Goal: Task Accomplishment & Management: Use online tool/utility

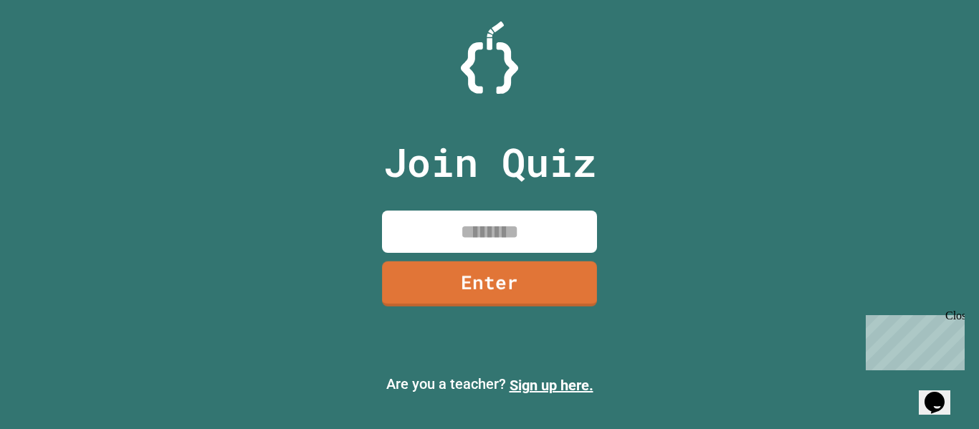
click at [487, 239] on input at bounding box center [489, 232] width 215 height 42
type input "********"
click at [471, 269] on link "Enter" at bounding box center [489, 282] width 213 height 47
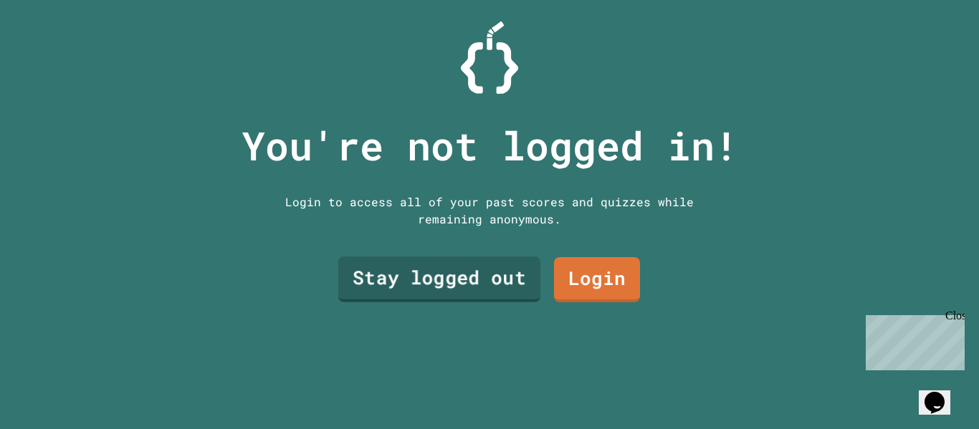
click at [529, 279] on link "Stay logged out" at bounding box center [439, 279] width 202 height 46
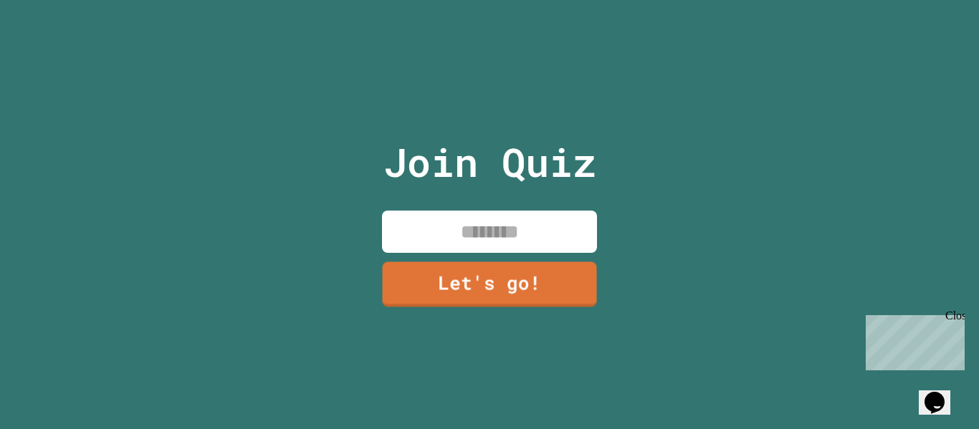
click at [519, 245] on input at bounding box center [489, 232] width 215 height 42
type input "*******"
click at [460, 282] on link "Let's go!" at bounding box center [489, 282] width 215 height 47
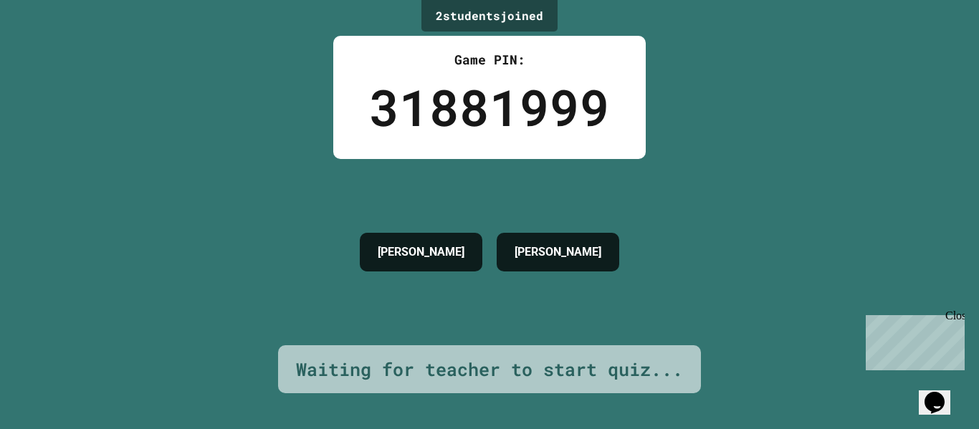
click at [460, 279] on div "VINCENT STEVIE" at bounding box center [489, 252] width 274 height 53
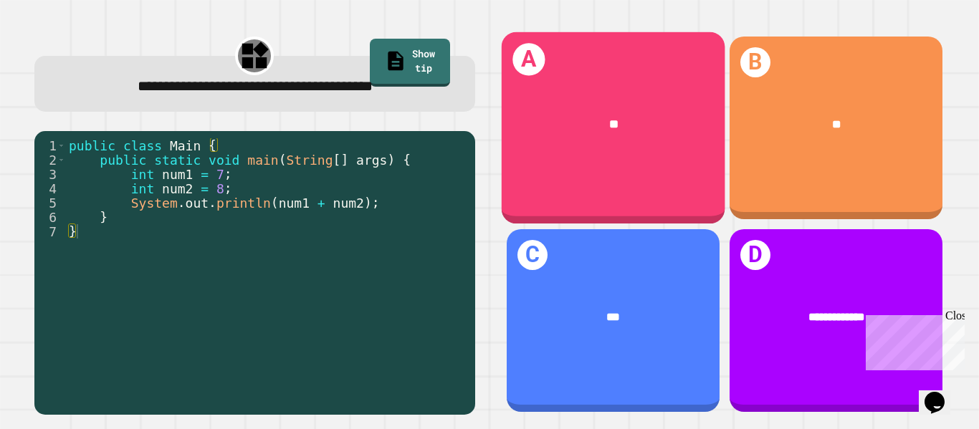
click at [546, 132] on div "**" at bounding box center [613, 124] width 175 height 19
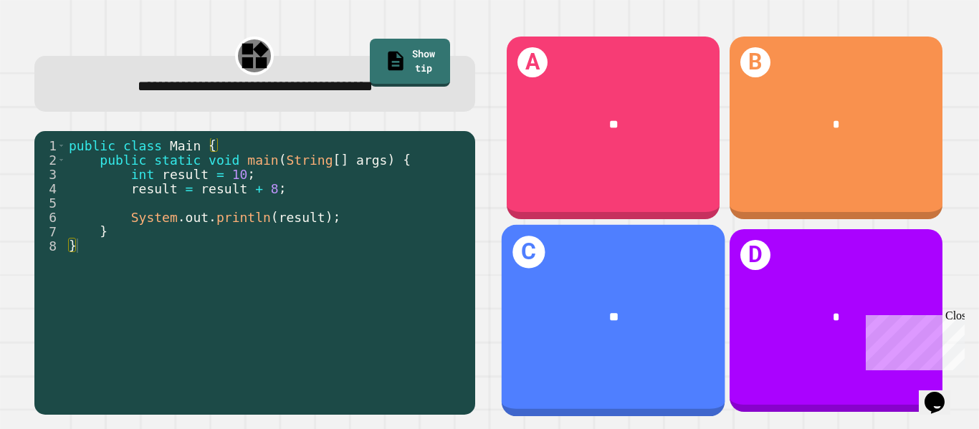
click at [686, 286] on div "**" at bounding box center [613, 317] width 224 height 67
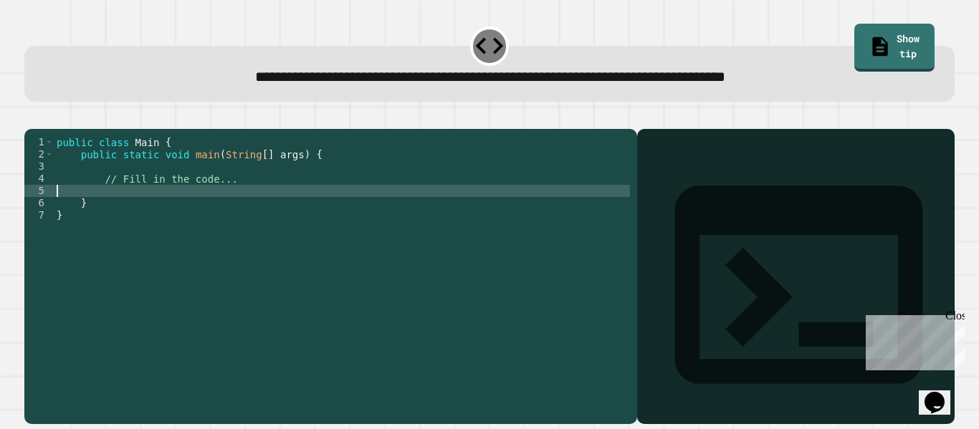
click at [254, 213] on div "public class Main { public static void main ( String [ ] args ) { // Fill in th…" at bounding box center [342, 270] width 576 height 268
type textarea "*"
click at [45, 127] on icon "button" at bounding box center [41, 126] width 8 height 10
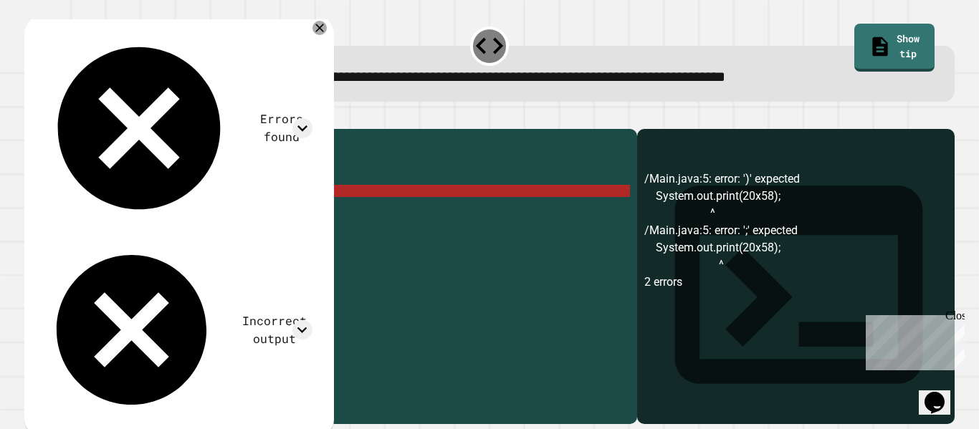
click at [197, 208] on div "public class Main { public static void main ( String [ ] args ) { // Fill in th…" at bounding box center [342, 270] width 576 height 268
click at [183, 212] on div "public class Main { public static void main ( String [ ] args ) { // Fill in th…" at bounding box center [342, 270] width 576 height 268
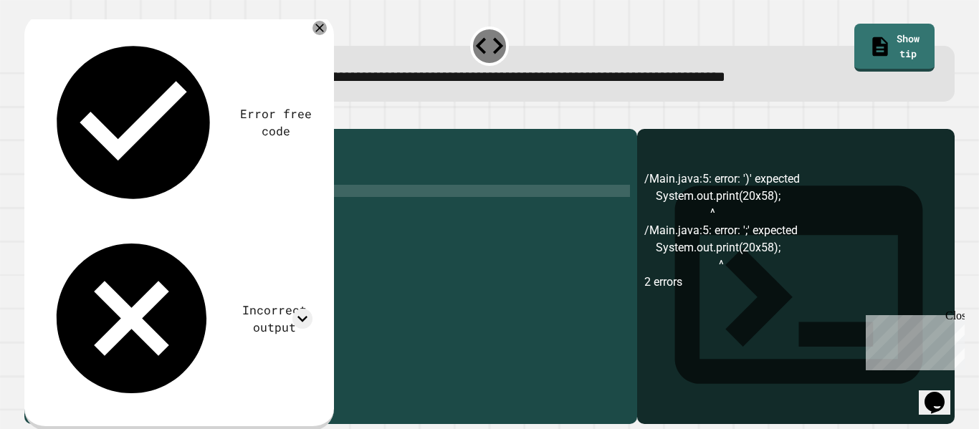
scroll to position [0, 16]
click at [32, 117] on button "button" at bounding box center [32, 117] width 0 height 0
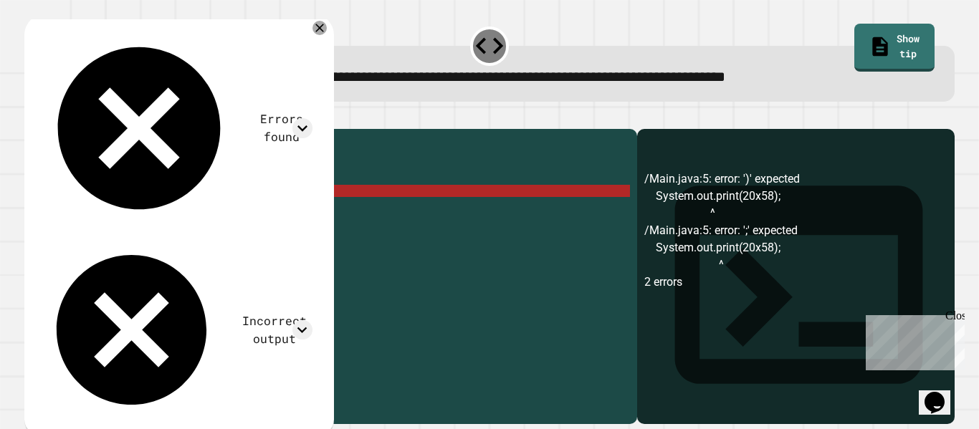
click at [193, 211] on div "public class Main { public static void main ( String [ ] args ) { // Fill in th…" at bounding box center [342, 270] width 576 height 268
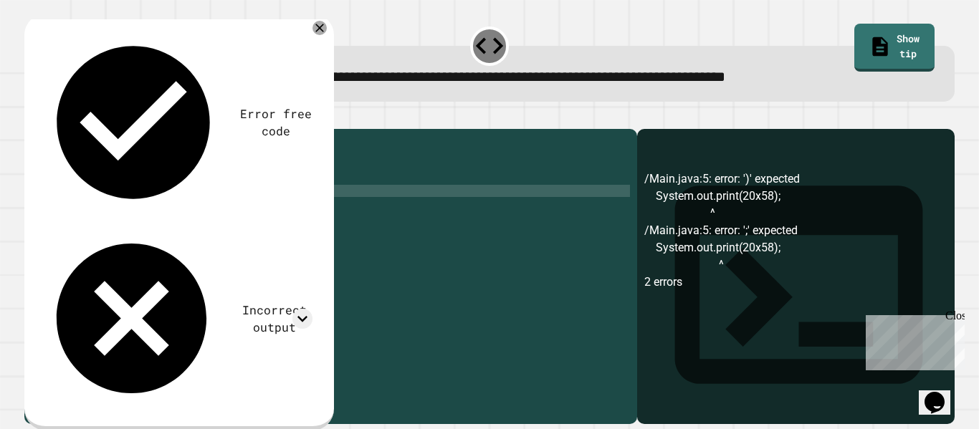
scroll to position [0, 18]
type textarea "**********"
click at [32, 117] on icon "button" at bounding box center [32, 117] width 0 height 0
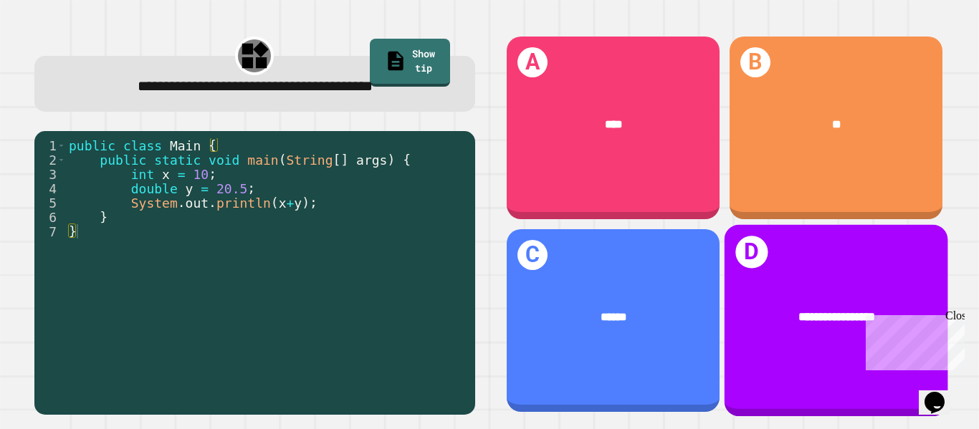
click at [812, 269] on div "**********" at bounding box center [836, 321] width 224 height 192
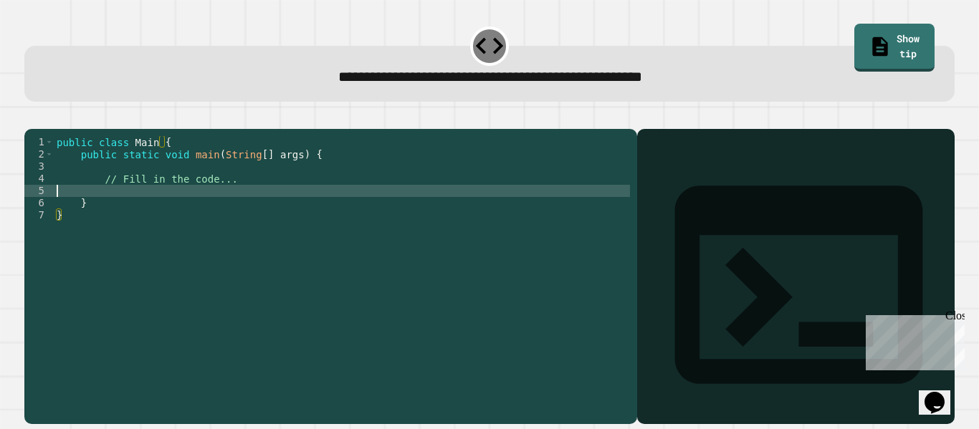
click at [217, 206] on div "public class Main { public static void main ( String [ ] args ) { // Fill in th…" at bounding box center [342, 270] width 576 height 268
click at [45, 125] on icon "button" at bounding box center [41, 126] width 8 height 10
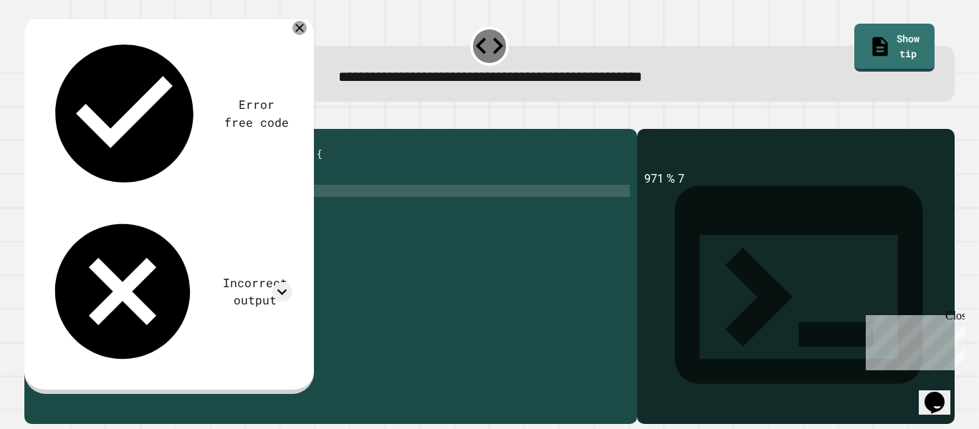
click at [178, 209] on div "public class Main { public static void main ( String [ ] args ) { // Fill in th…" at bounding box center [342, 270] width 576 height 268
type textarea "**********"
click at [45, 127] on icon "button" at bounding box center [41, 126] width 8 height 10
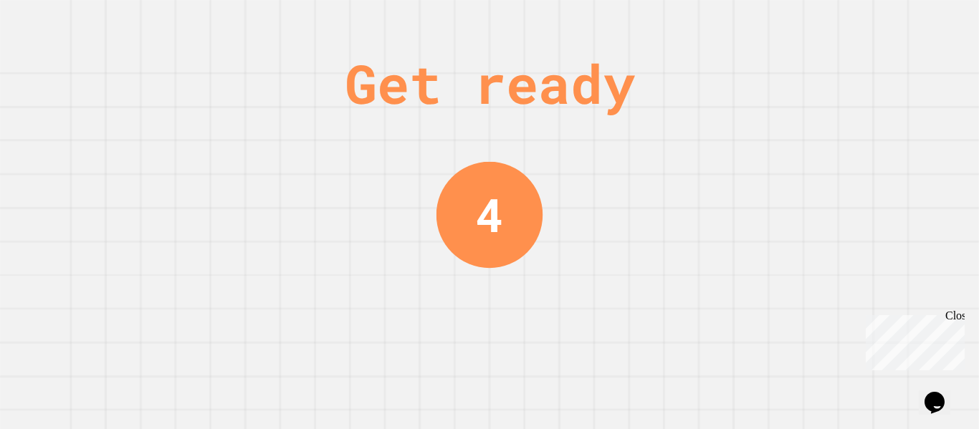
scroll to position [0, 0]
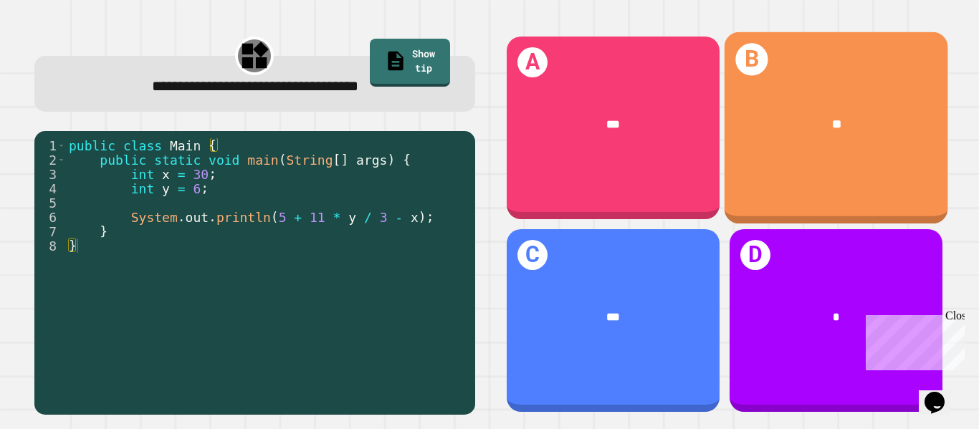
click at [846, 200] on div "B **" at bounding box center [836, 128] width 224 height 192
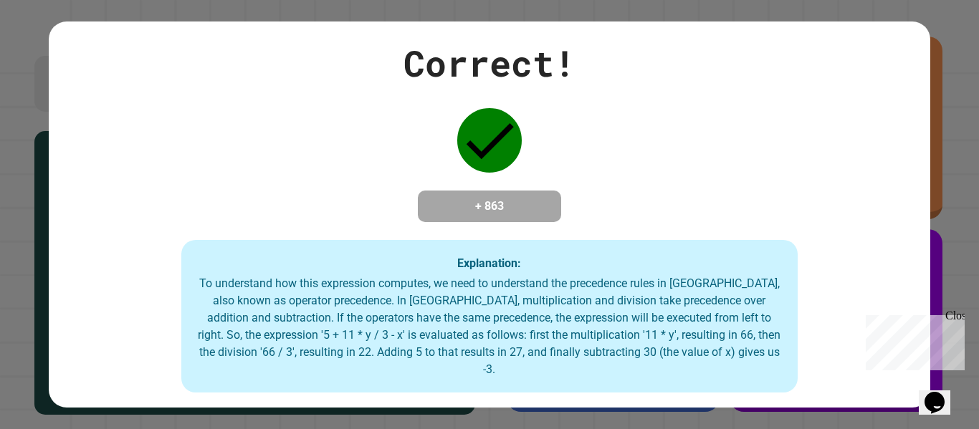
click at [845, 201] on div "Correct! + 863 Explanation: To understand how this expression computes, we need…" at bounding box center [489, 215] width 880 height 357
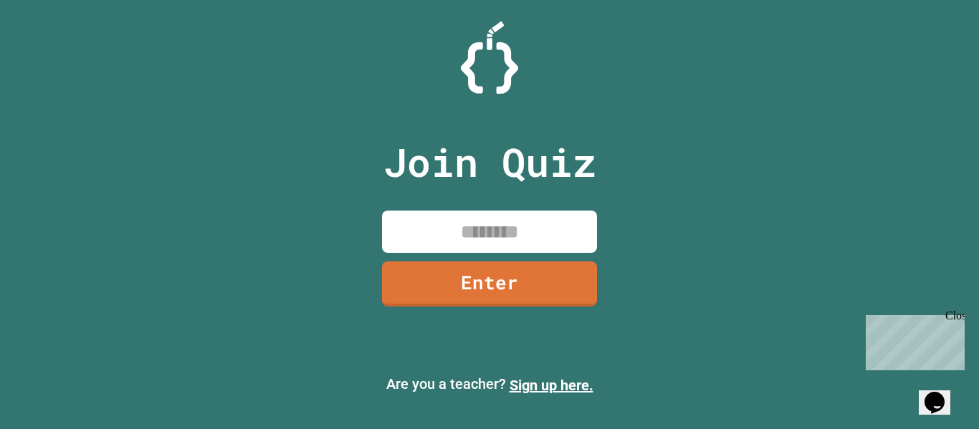
click at [487, 226] on input at bounding box center [489, 232] width 215 height 42
type input "********"
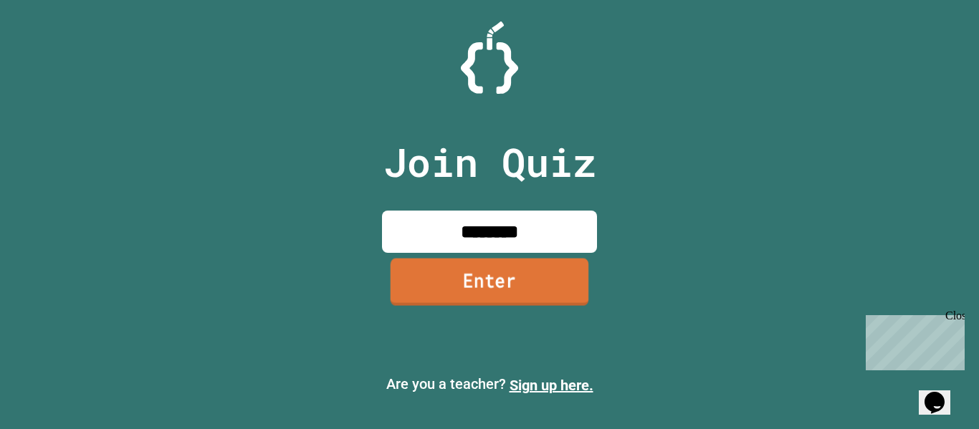
click at [453, 304] on link "Enter" at bounding box center [489, 281] width 198 height 47
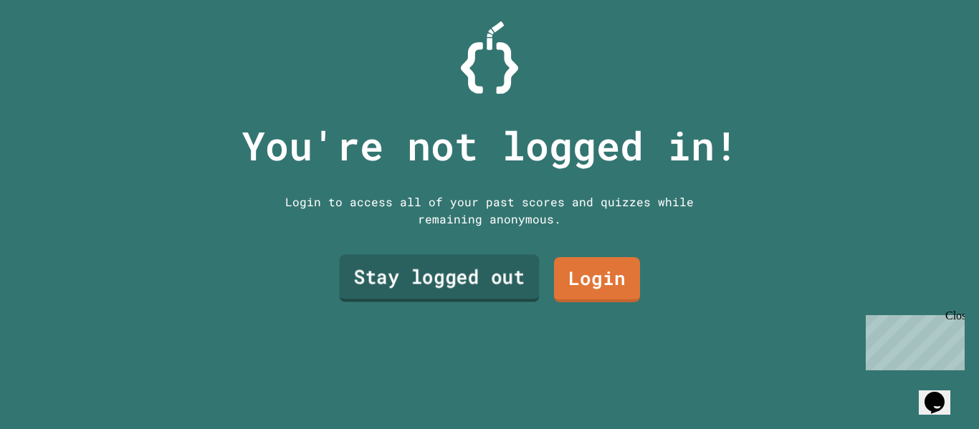
click at [479, 262] on link "Stay logged out" at bounding box center [440, 278] width 200 height 47
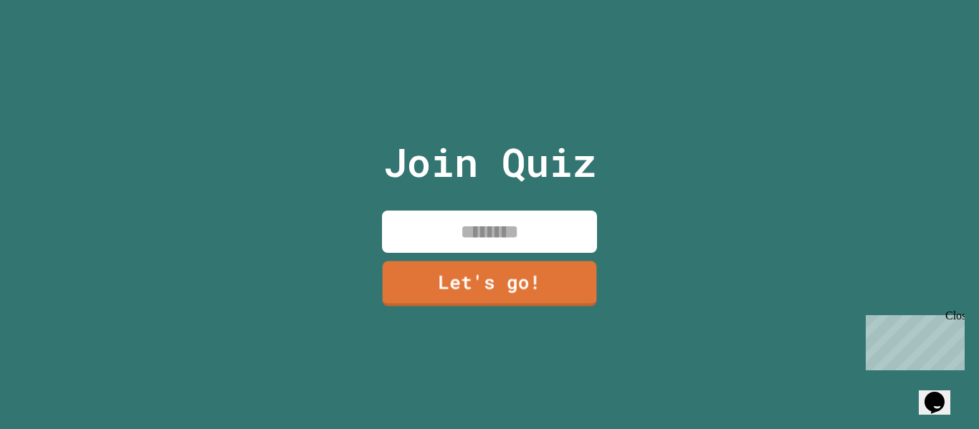
click at [465, 229] on input at bounding box center [489, 232] width 215 height 42
type input "*******"
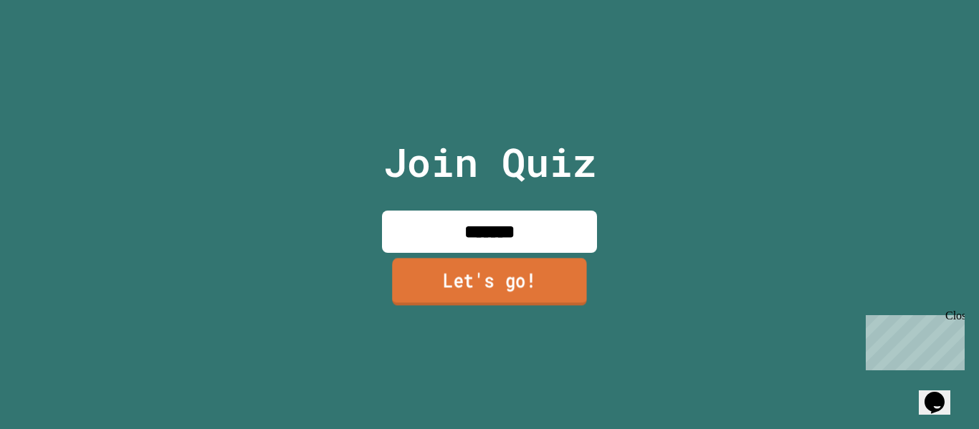
click at [469, 282] on link "Let's go!" at bounding box center [489, 281] width 195 height 47
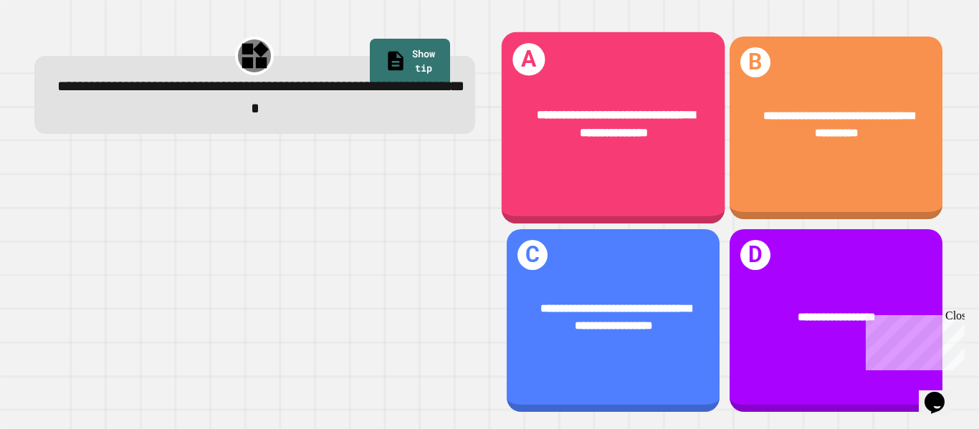
click at [578, 142] on div "**********" at bounding box center [613, 124] width 175 height 37
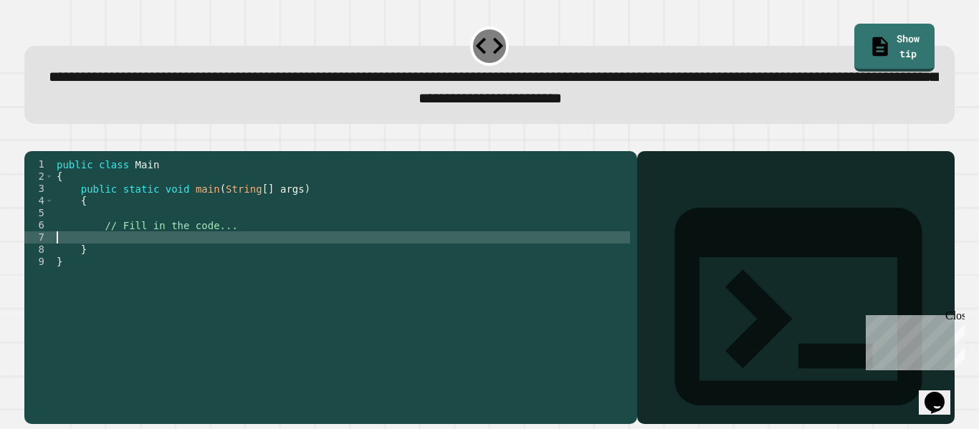
click at [249, 263] on div "public class Main { public static void main ( String [ ] args ) { // Fill in th…" at bounding box center [342, 280] width 576 height 244
click at [165, 257] on div "public class Main { public static void main ( String [ ] args ) { // Fill in th…" at bounding box center [342, 280] width 576 height 244
click at [284, 260] on div "public class Main { public static void main ( String [ ] args ) { // Fill in th…" at bounding box center [342, 280] width 576 height 244
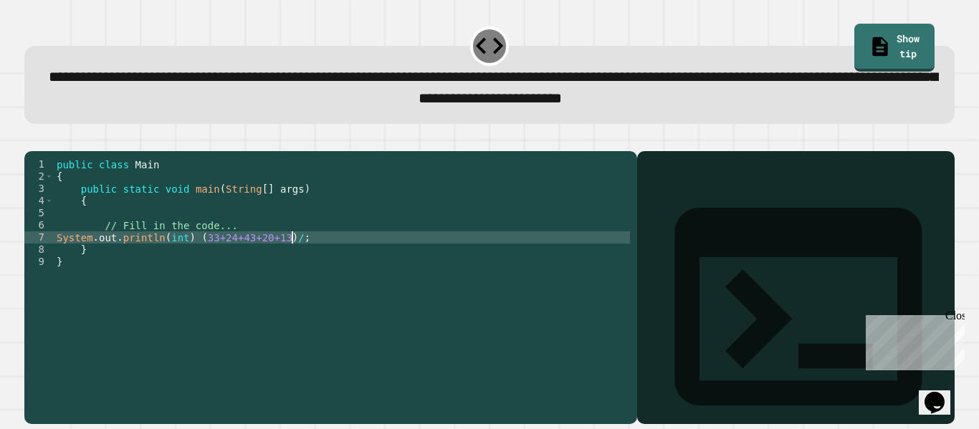
scroll to position [0, 30]
click at [340, 259] on div "public class Main { public static void main ( String [ ] args ) { // Fill in th…" at bounding box center [342, 280] width 576 height 244
click at [32, 140] on icon "button" at bounding box center [32, 140] width 0 height 0
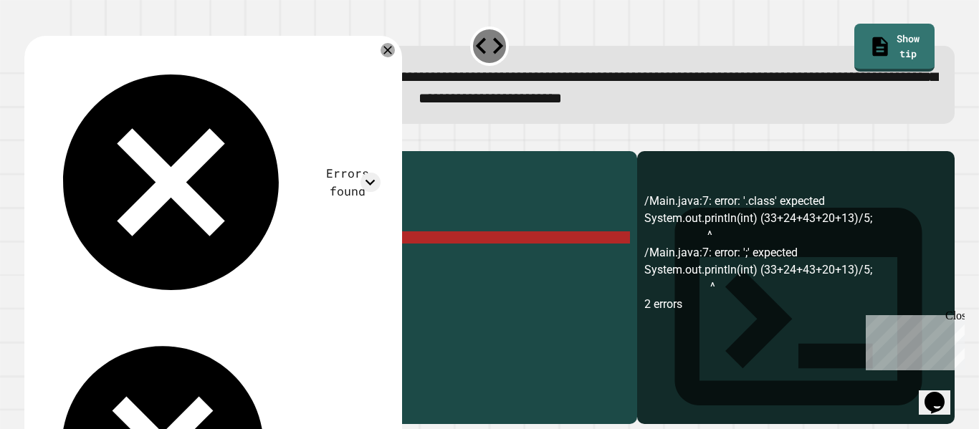
click at [337, 255] on div "public class Main { public static void main ( String [ ] args ) { // Fill in th…" at bounding box center [342, 280] width 576 height 244
click at [190, 254] on div "public class Main { public static void main ( String [ ] args ) { // Fill in th…" at bounding box center [342, 280] width 576 height 244
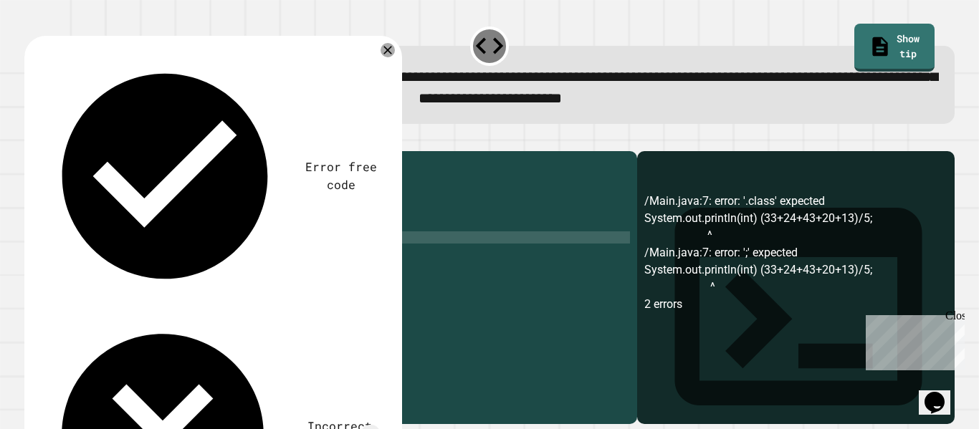
scroll to position [0, 14]
click at [159, 259] on div "public class Main { public static void main ( String [ ] args ) { // Fill in th…" at bounding box center [342, 280] width 576 height 244
drag, startPoint x: 163, startPoint y: 259, endPoint x: 59, endPoint y: 261, distance: 103.9
click at [59, 261] on div "public class Main { public static void main ( String [ ] args ) { // Fill in th…" at bounding box center [342, 280] width 576 height 244
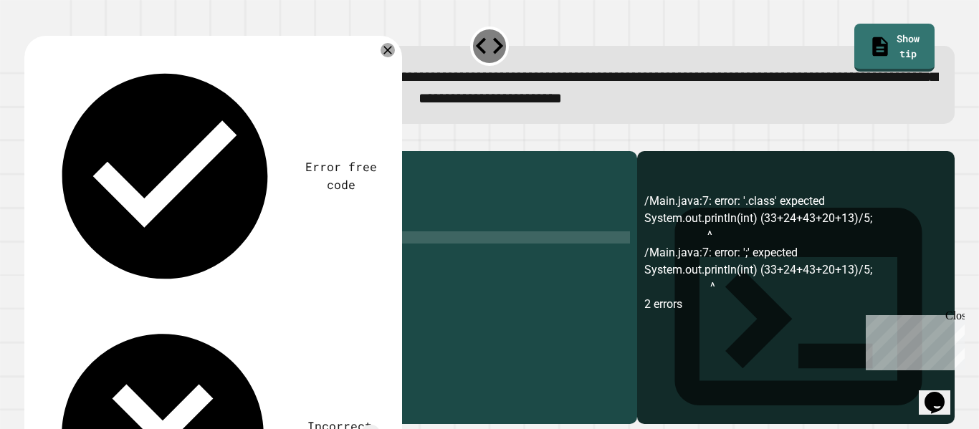
type textarea "**********"
click at [308, 259] on div "public class Main { public static void main ( String [ ] args ) { // Fill in th…" at bounding box center [342, 280] width 576 height 244
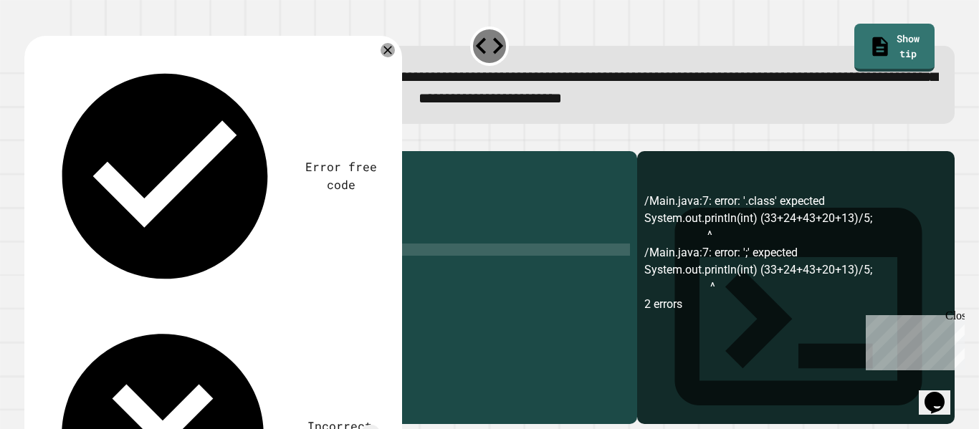
scroll to position [0, 19]
click at [32, 140] on icon "button" at bounding box center [32, 140] width 0 height 0
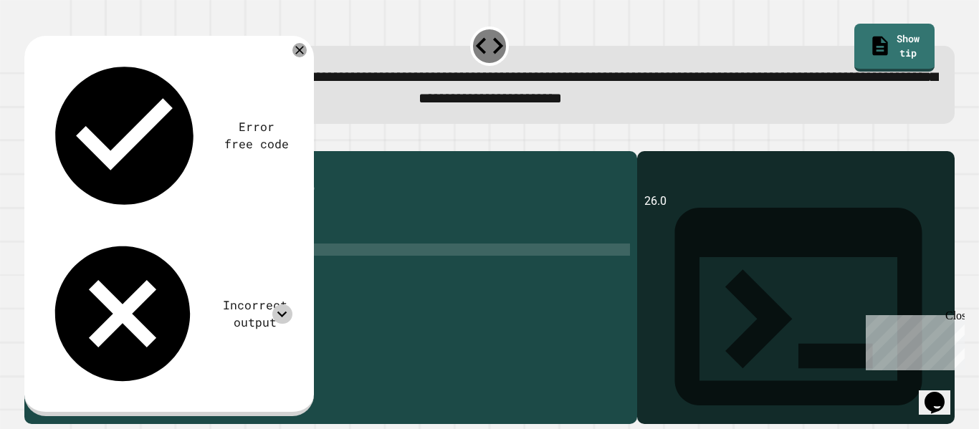
click at [287, 304] on icon at bounding box center [281, 313] width 19 height 19
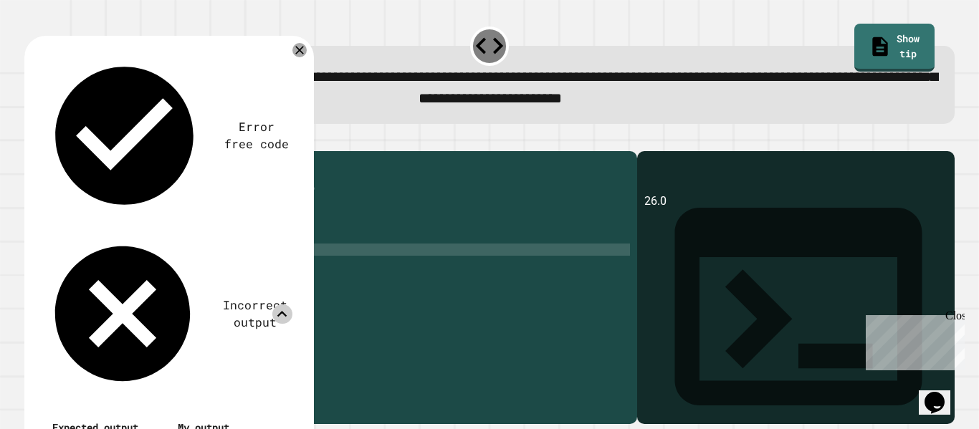
click at [286, 304] on icon at bounding box center [281, 313] width 19 height 19
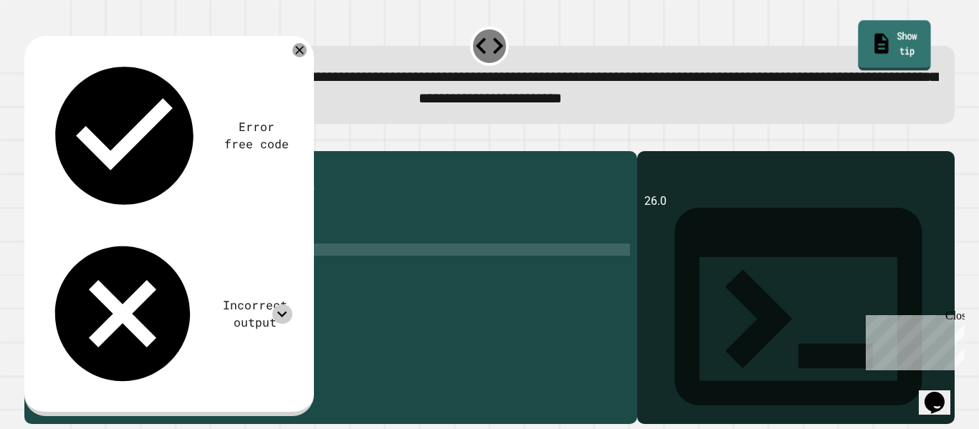
click at [880, 52] on link "Show tip" at bounding box center [894, 46] width 72 height 50
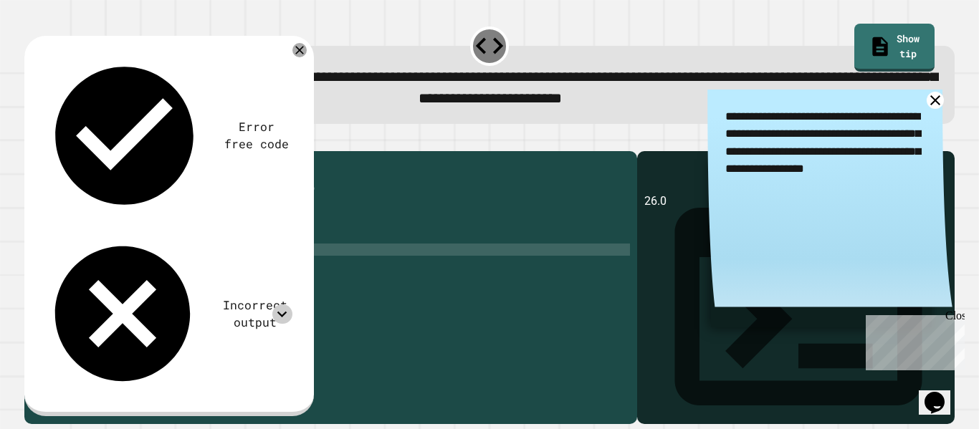
click at [935, 98] on icon at bounding box center [935, 101] width 18 height 18
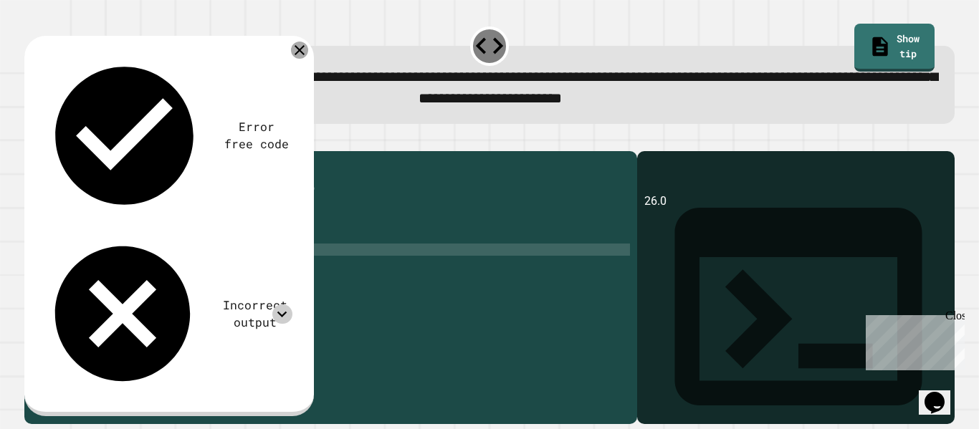
click at [297, 51] on icon at bounding box center [299, 50] width 10 height 10
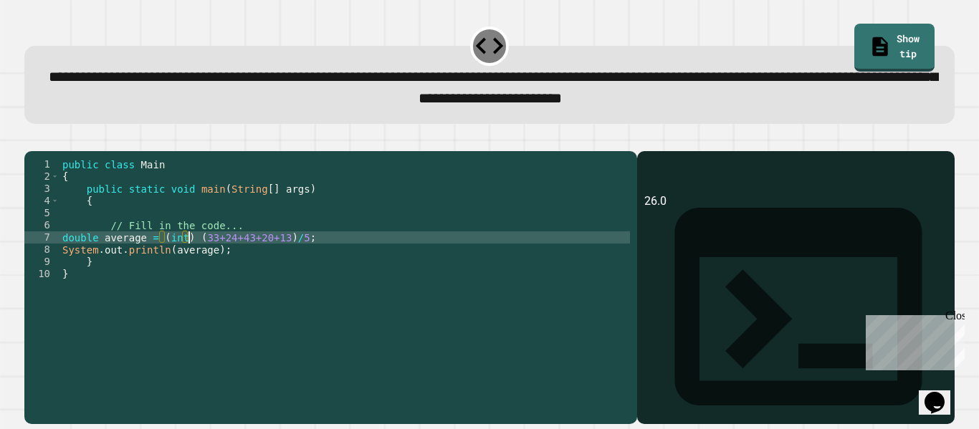
click at [191, 258] on div "public class Main { public static void main ( String [ ] args ) { // Fill in th…" at bounding box center [344, 280] width 570 height 244
click at [32, 140] on button "button" at bounding box center [32, 140] width 0 height 0
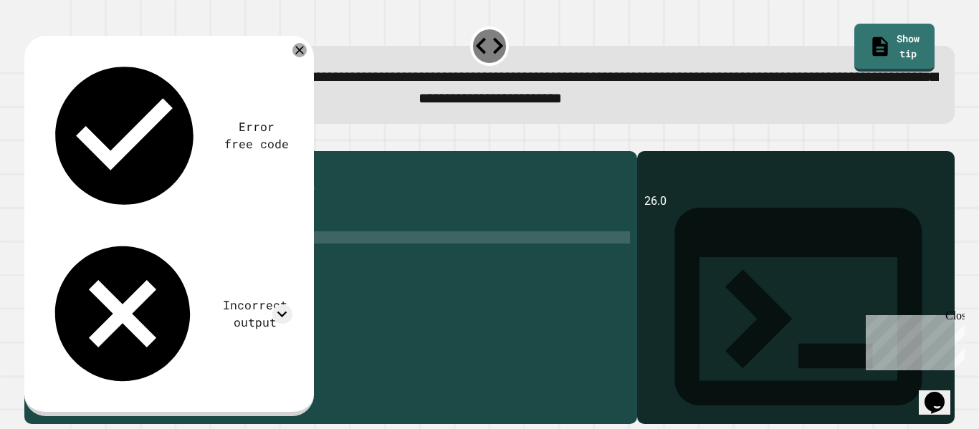
click at [224, 233] on div "Incorrect output" at bounding box center [167, 314] width 251 height 162
click at [277, 304] on icon at bounding box center [281, 313] width 19 height 19
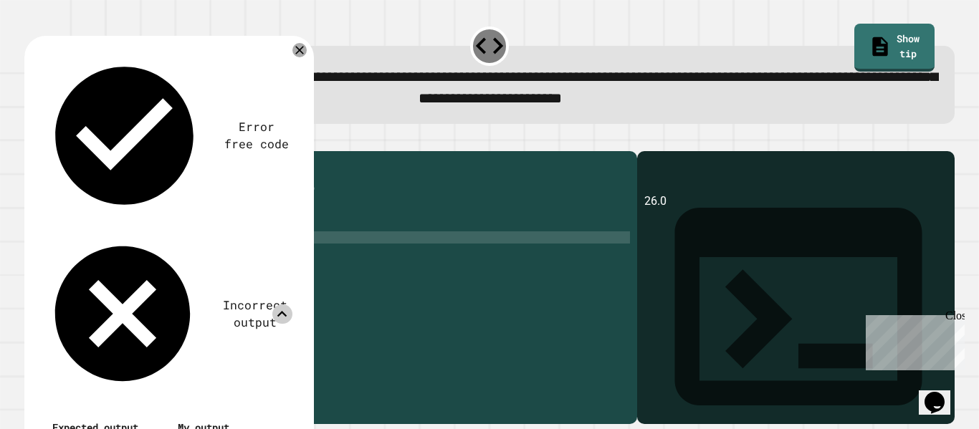
click at [277, 304] on icon at bounding box center [281, 313] width 19 height 19
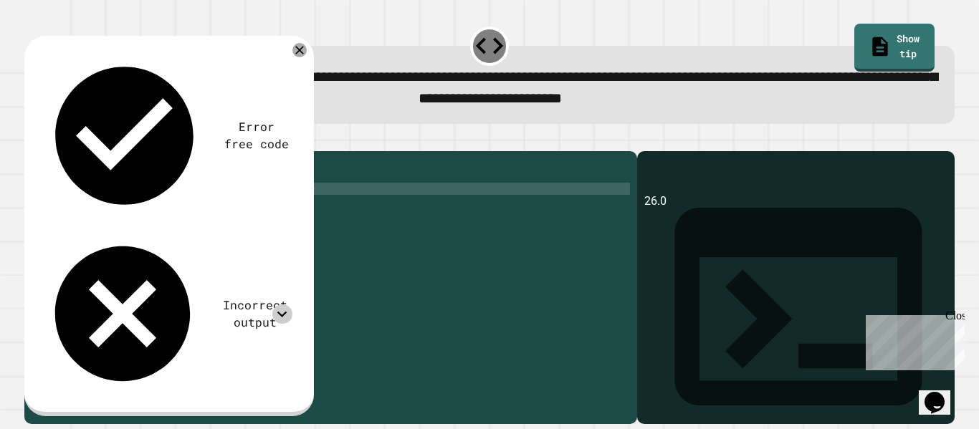
click at [294, 211] on div "public class Main { public static void main ( String [ ] args ) { // Fill in th…" at bounding box center [344, 280] width 570 height 244
click at [653, 90] on span "**********" at bounding box center [493, 87] width 888 height 37
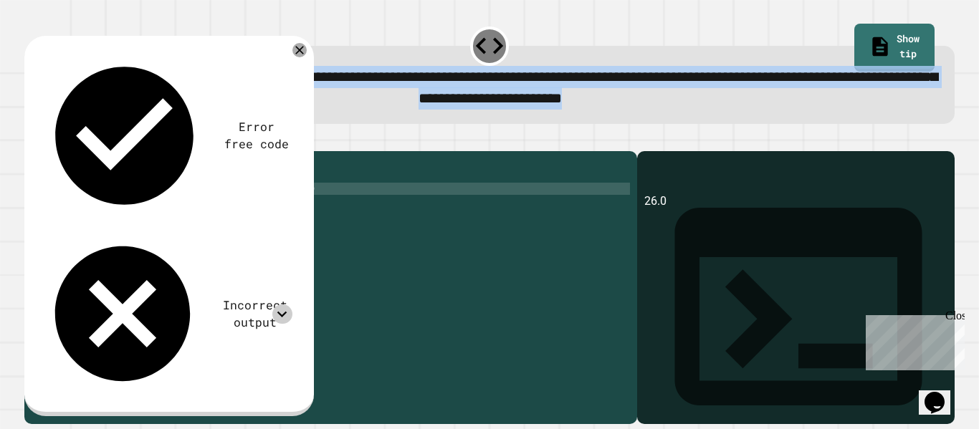
click at [653, 90] on span "**********" at bounding box center [493, 87] width 888 height 37
copy div "**********"
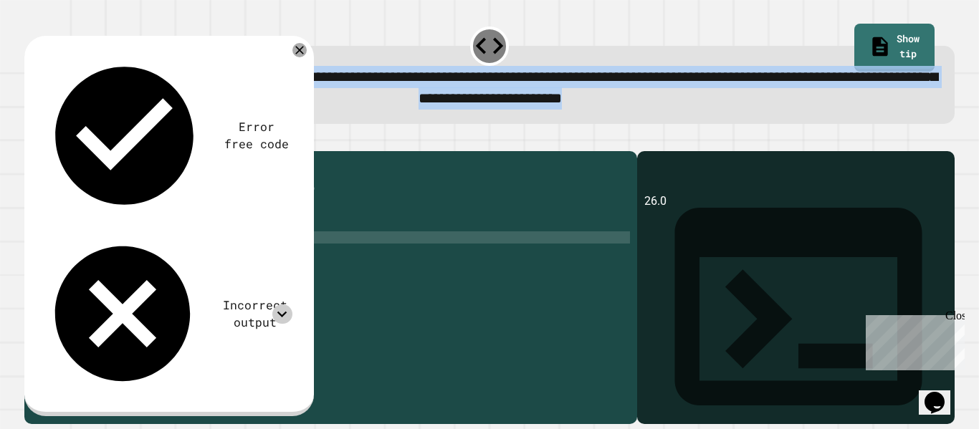
click at [101, 254] on div "public class Main { public static void main ( String [ ] args ) { // Fill in th…" at bounding box center [344, 280] width 570 height 244
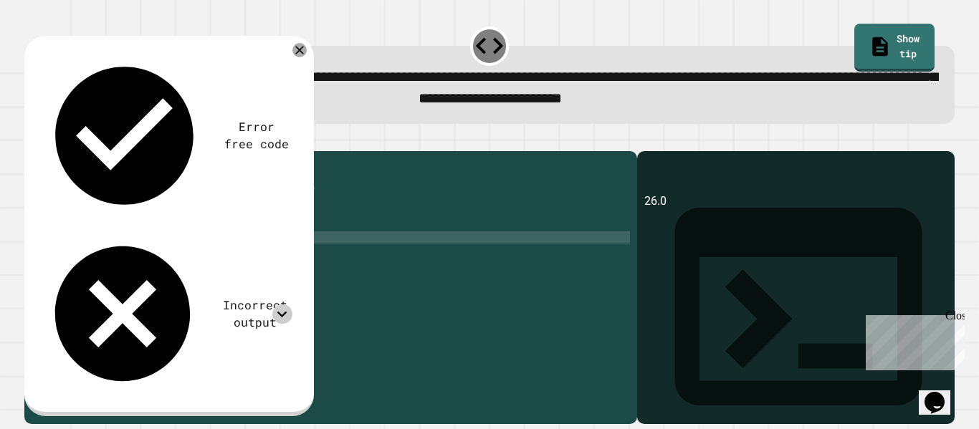
click at [92, 255] on div "public class Main { public static void main ( String [ ] args ) { // Fill in th…" at bounding box center [344, 280] width 570 height 244
click at [144, 256] on div "public class Main { public static void main ( String [ ] args ) { // Fill in th…" at bounding box center [344, 280] width 570 height 244
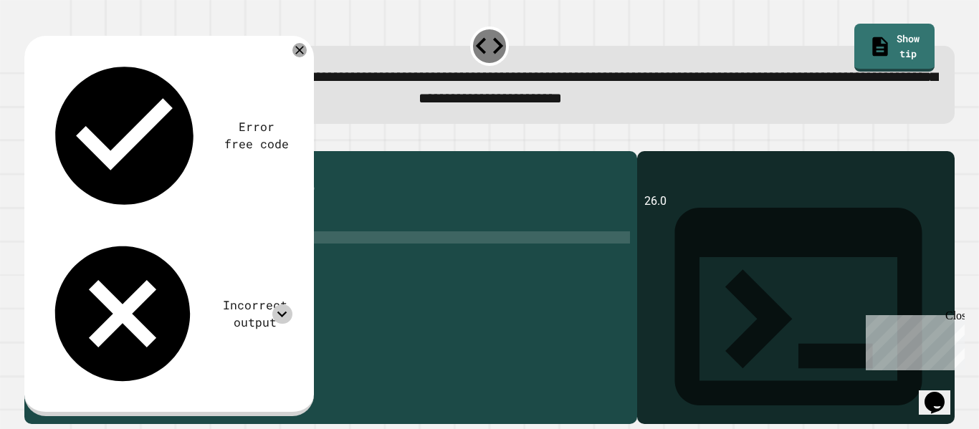
click at [30, 151] on div at bounding box center [489, 142] width 930 height 17
click at [32, 140] on icon "button" at bounding box center [32, 140] width 0 height 0
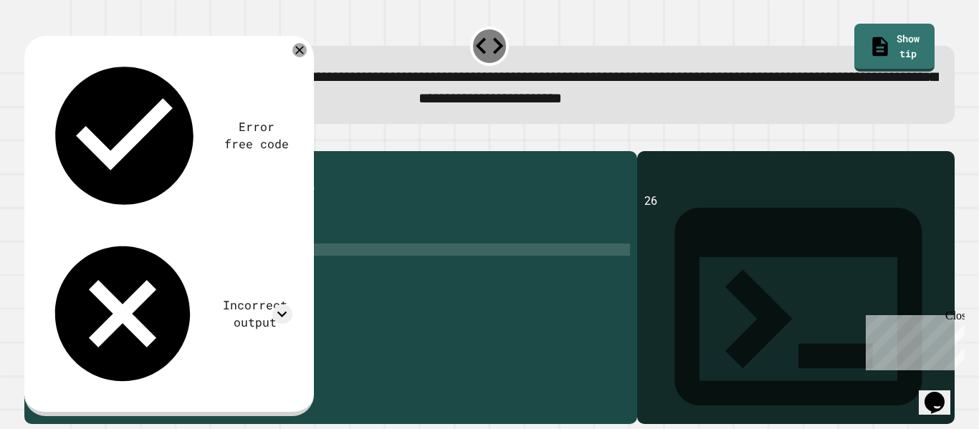
click at [146, 266] on div "public class Main { public static void main ( String [ ] args ) { // Fill in th…" at bounding box center [344, 280] width 570 height 244
click at [67, 151] on div at bounding box center [489, 142] width 930 height 17
click at [32, 140] on button "button" at bounding box center [32, 140] width 0 height 0
click at [312, 58] on div "Error free code 26.0 Incorrect output Expected output 26 26.6 27 My output 26.0" at bounding box center [168, 226] width 289 height 380
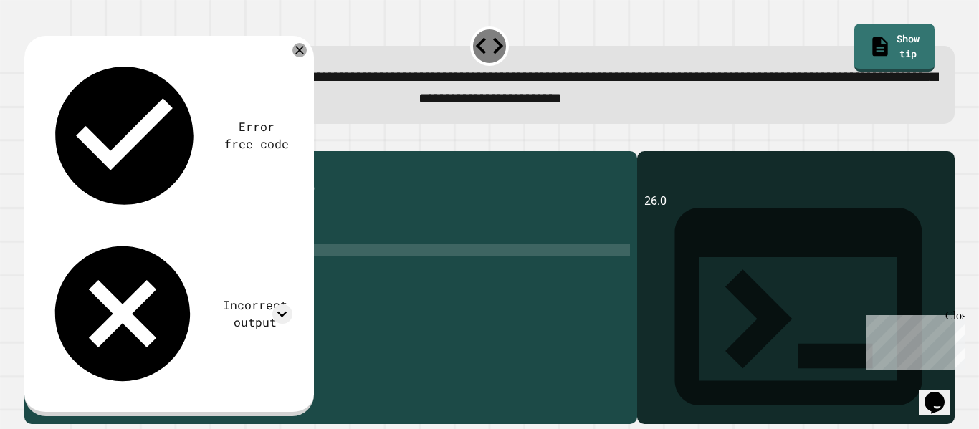
click at [311, 56] on div "Error free code 26.0 Incorrect output Expected output 26 26.6 27 My output 26.0" at bounding box center [168, 226] width 289 height 380
click at [305, 57] on div "Error free code 26.0 Incorrect output Expected output 26 26.6 27 My output 26.0" at bounding box center [168, 226] width 289 height 380
click at [300, 52] on icon at bounding box center [299, 50] width 10 height 10
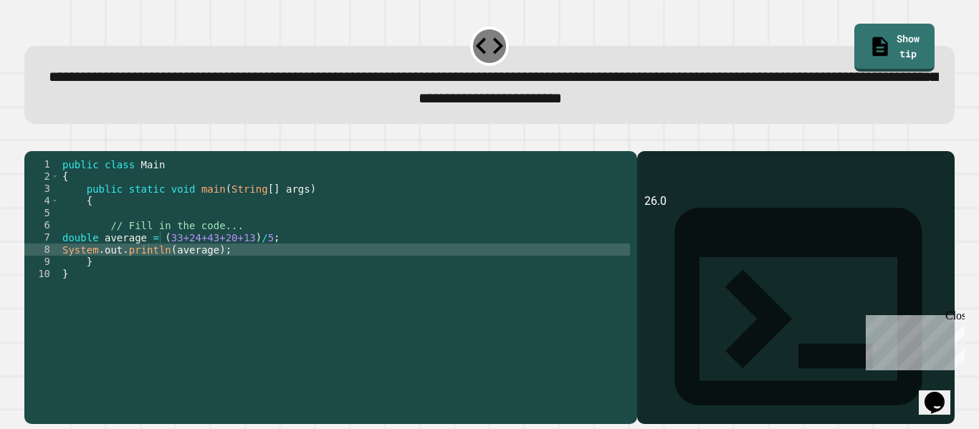
click at [277, 258] on div "public class Main { public static void main ( String [ ] args ) { // Fill in th…" at bounding box center [344, 280] width 570 height 244
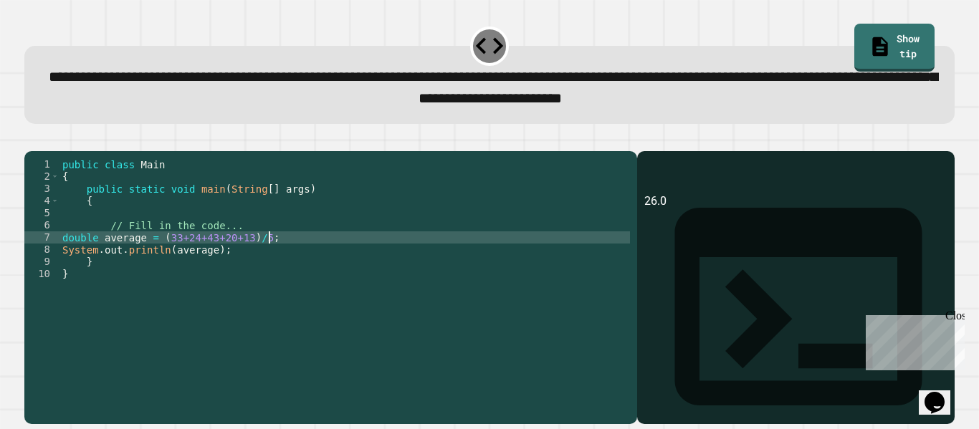
type textarea "**********"
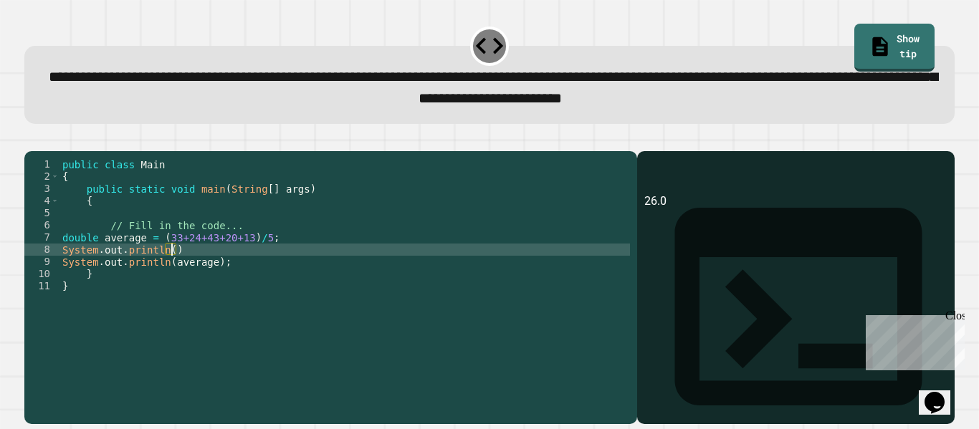
scroll to position [0, 14]
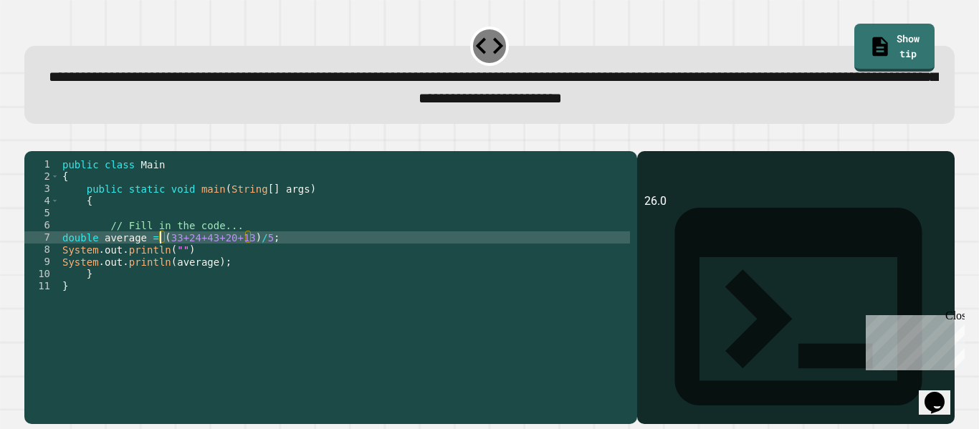
click at [163, 259] on div "public class Main { public static void main ( String [ ] args ) { // Fill in th…" at bounding box center [344, 280] width 570 height 244
click at [175, 275] on div "public class Main { public static void main ( String [ ] args ) { // Fill in th…" at bounding box center [344, 280] width 570 height 244
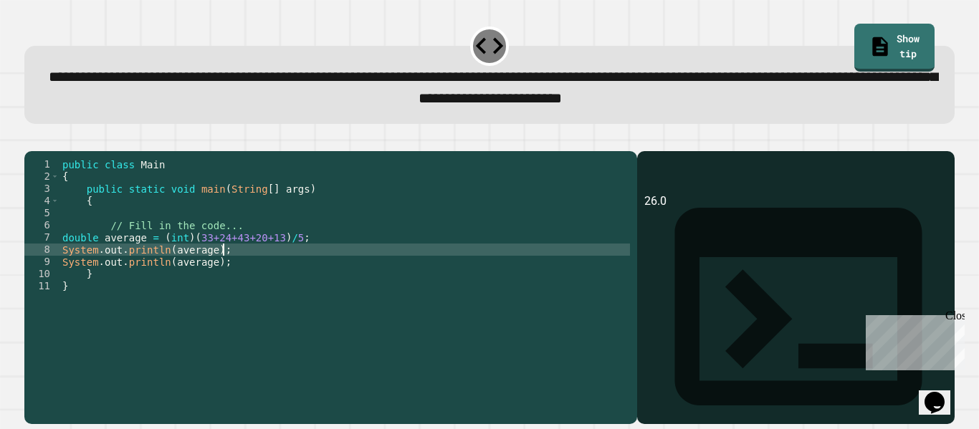
scroll to position [0, 19]
click at [32, 140] on icon "button" at bounding box center [32, 140] width 0 height 0
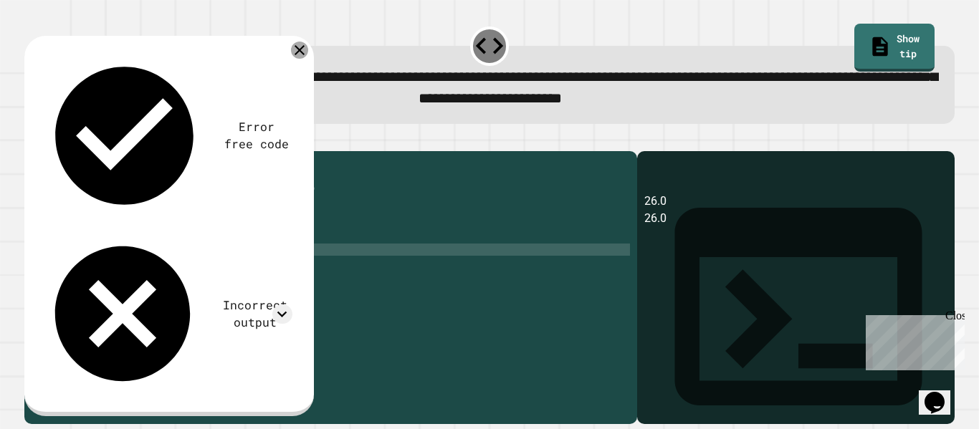
click at [294, 57] on icon at bounding box center [299, 50] width 17 height 17
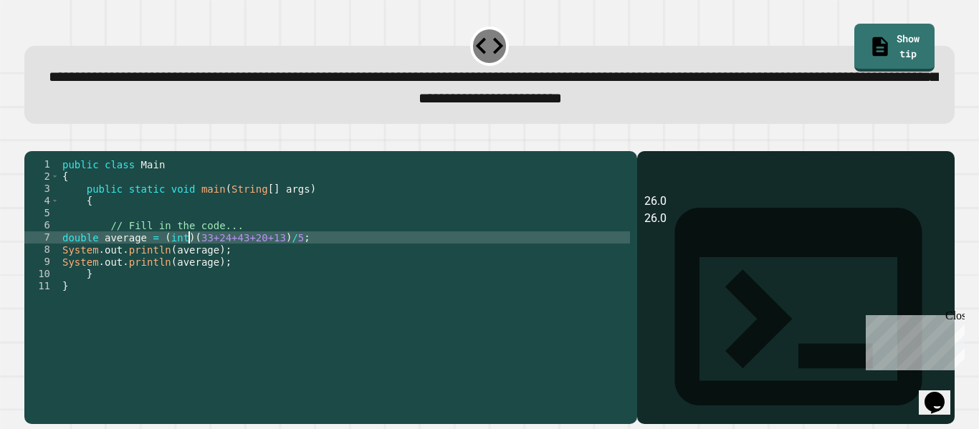
click at [188, 259] on div "public class Main { public static void main ( String [ ] args ) { // Fill in th…" at bounding box center [344, 280] width 570 height 244
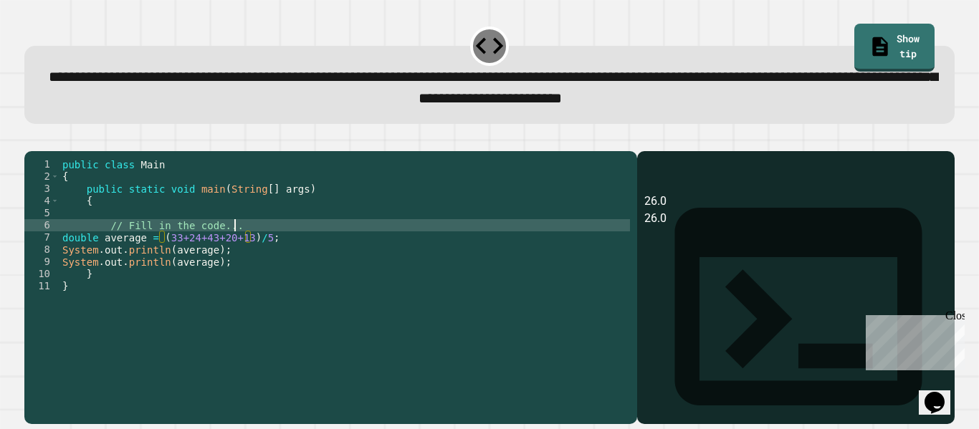
click at [298, 242] on div "public class Main { public static void main ( String [ ] args ) { // Fill in th…" at bounding box center [344, 280] width 570 height 244
type textarea "**********"
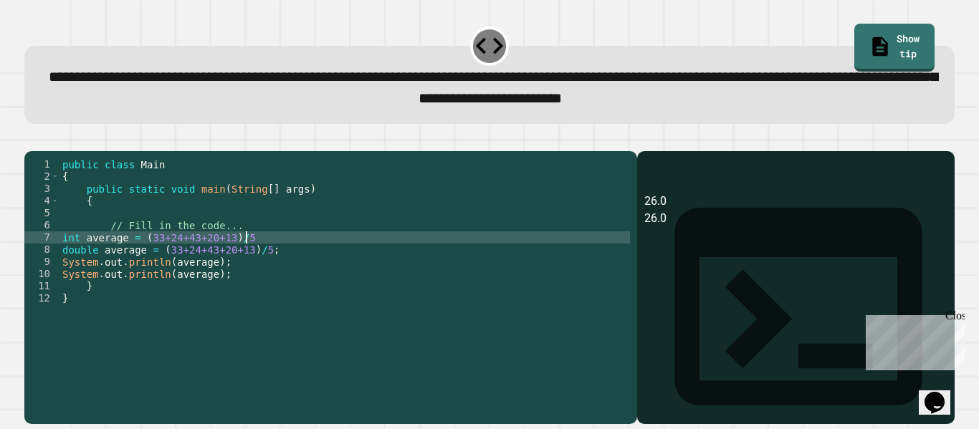
scroll to position [0, 22]
click at [124, 259] on div "public class Main { public static void main ( String [ ] args ) { // Fill in th…" at bounding box center [344, 280] width 570 height 244
click at [211, 286] on div "public class Main { public static void main ( String [ ] args ) { // Fill in th…" at bounding box center [344, 280] width 570 height 244
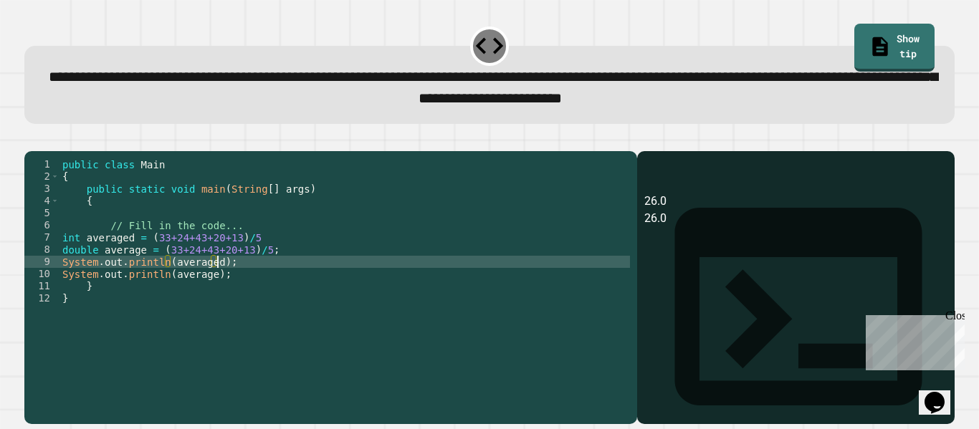
scroll to position [0, 20]
click at [45, 152] on icon "button" at bounding box center [41, 148] width 8 height 10
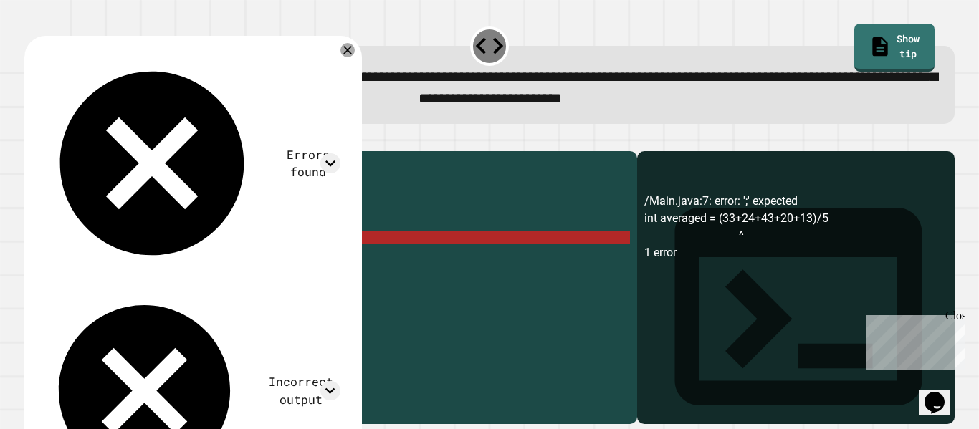
click at [277, 258] on div "public class Main { public static void main ( String [ ] args ) { // Fill in th…" at bounding box center [344, 280] width 570 height 244
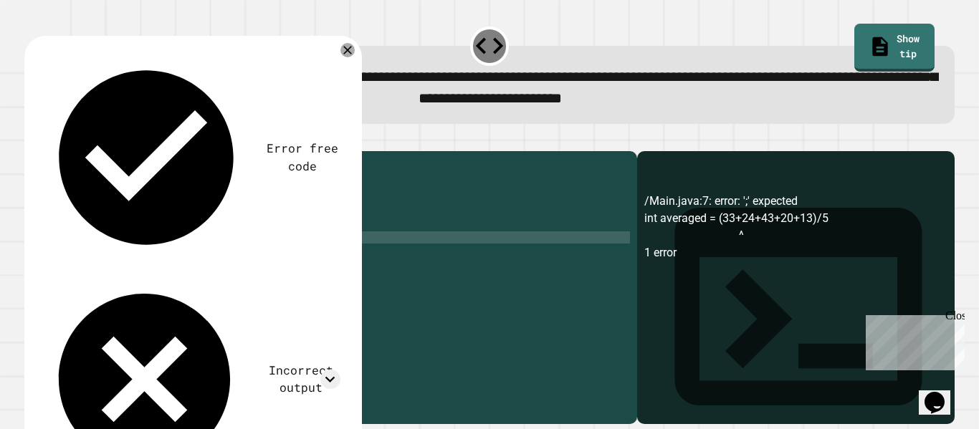
click at [57, 151] on div at bounding box center [489, 142] width 930 height 17
click at [32, 140] on icon "button" at bounding box center [32, 140] width 0 height 0
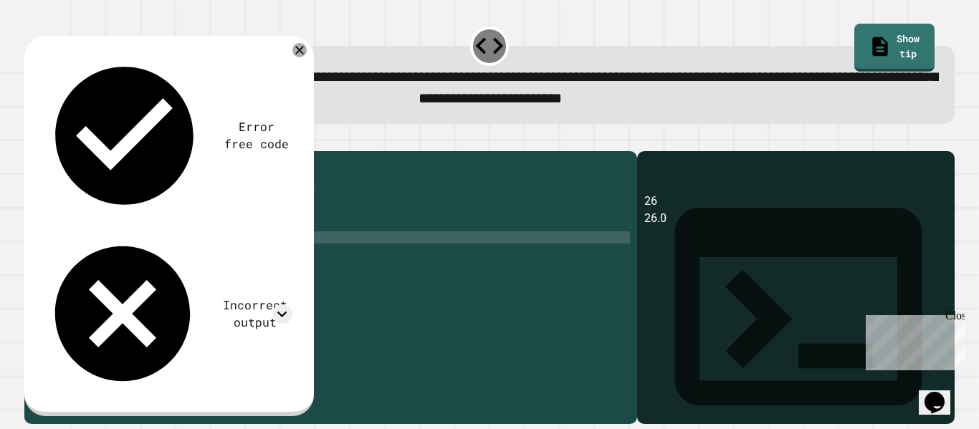
click at [213, 233] on div "Incorrect output" at bounding box center [167, 314] width 251 height 162
click at [279, 304] on icon at bounding box center [281, 313] width 19 height 19
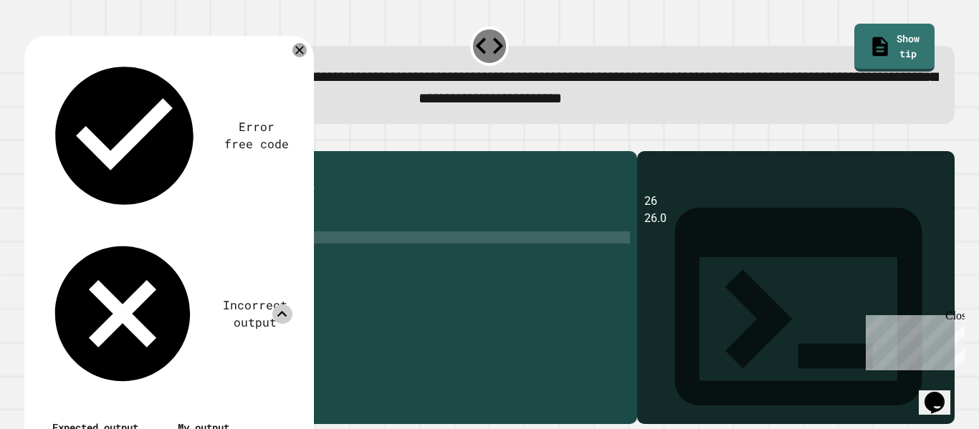
click at [279, 311] on icon at bounding box center [282, 314] width 10 height 6
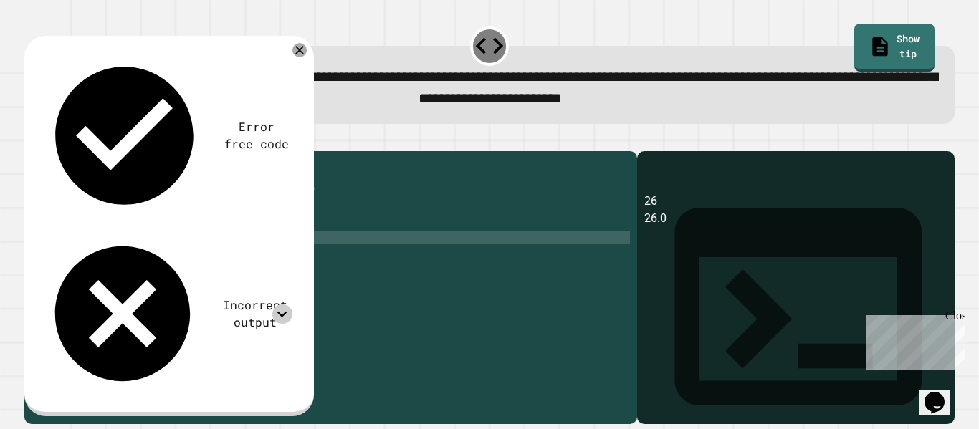
click at [289, 59] on div "Error free code" at bounding box center [167, 135] width 251 height 165
click at [299, 55] on icon at bounding box center [299, 50] width 17 height 17
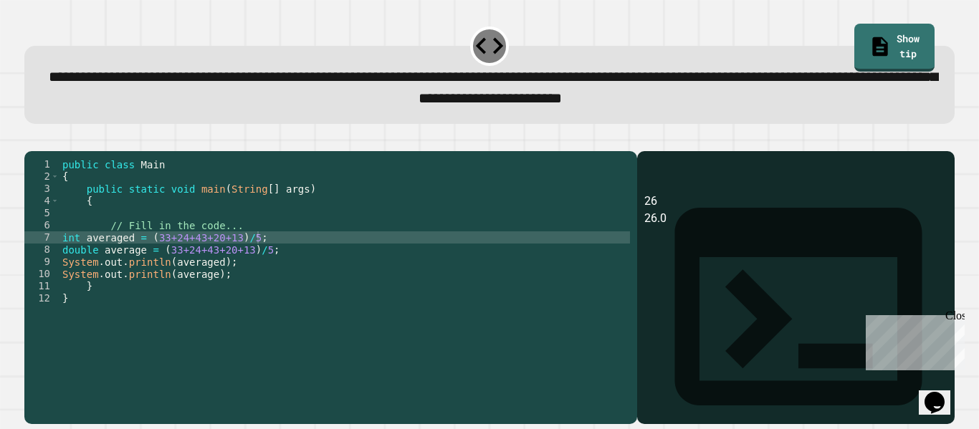
click at [176, 269] on div "public class Main { public static void main ( String [ ] args ) { // Fill in th…" at bounding box center [344, 280] width 570 height 244
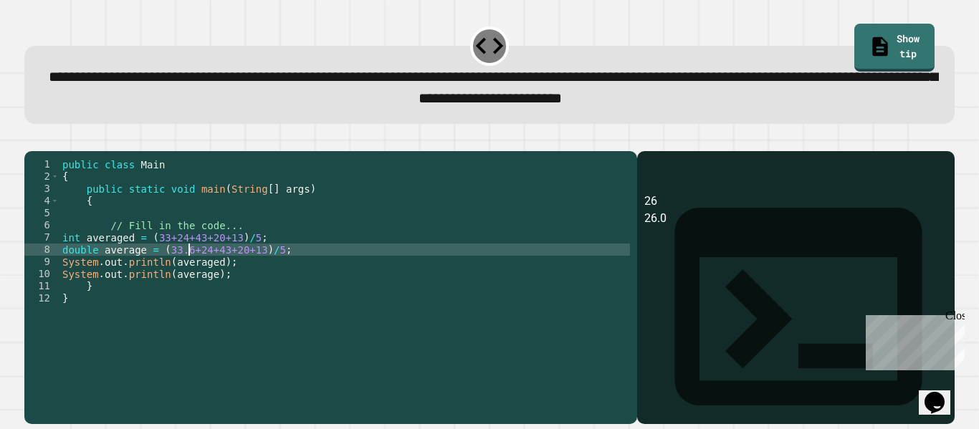
scroll to position [0, 16]
click at [32, 140] on icon "button" at bounding box center [32, 140] width 0 height 0
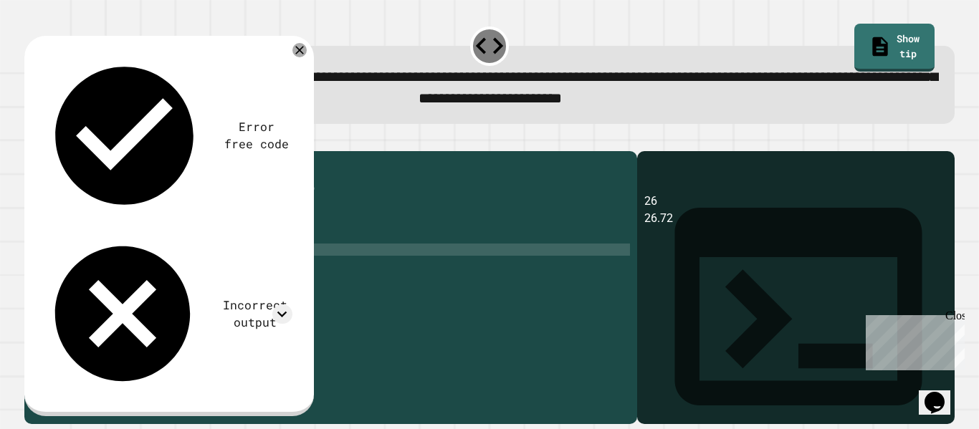
click at [188, 271] on div "public class Main { public static void main ( String [ ] args ) { // Fill in th…" at bounding box center [344, 280] width 570 height 244
click at [32, 140] on icon "button" at bounding box center [32, 140] width 0 height 0
click at [188, 274] on div "public class Main { public static void main ( String [ ] args ) { // Fill in th…" at bounding box center [344, 280] width 570 height 244
type textarea "**********"
click at [32, 140] on button "button" at bounding box center [32, 140] width 0 height 0
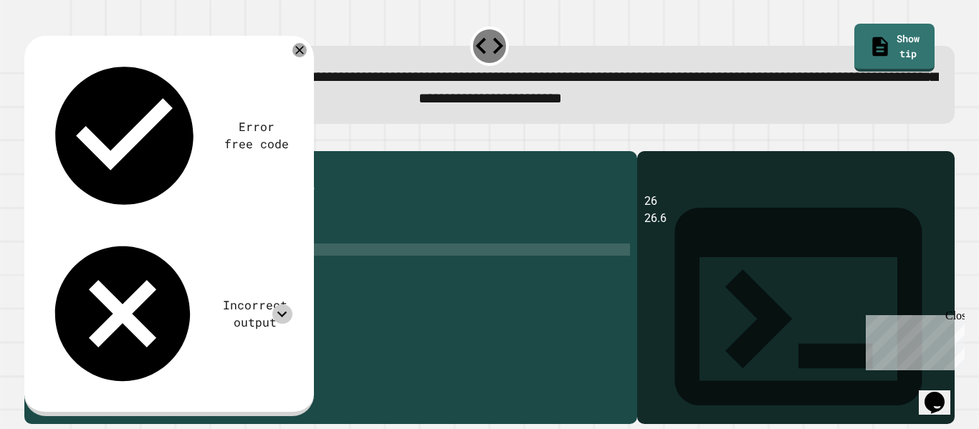
click at [274, 304] on icon at bounding box center [281, 313] width 19 height 19
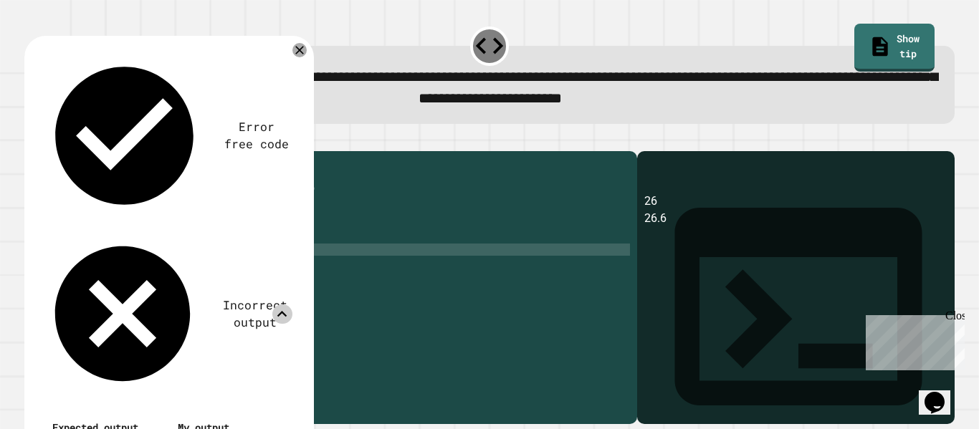
click at [284, 304] on icon at bounding box center [281, 313] width 19 height 19
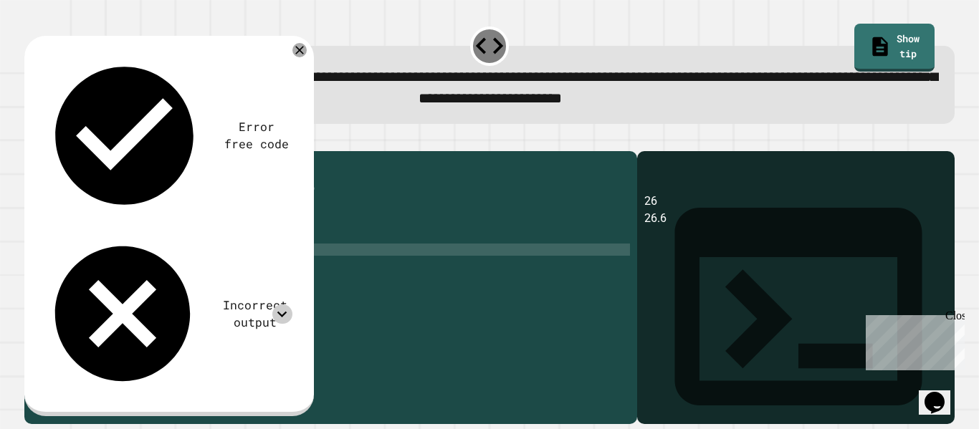
click at [309, 272] on div "public class Main { public static void main ( String [ ] args ) { // Fill in th…" at bounding box center [344, 280] width 570 height 244
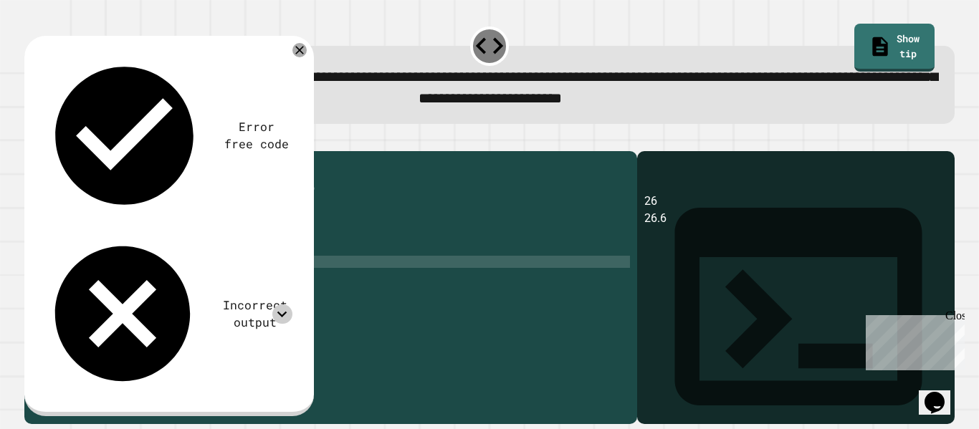
scroll to position [0, 13]
click at [188, 233] on div "Incorrect output" at bounding box center [167, 314] width 251 height 162
click at [276, 304] on icon at bounding box center [281, 313] width 19 height 19
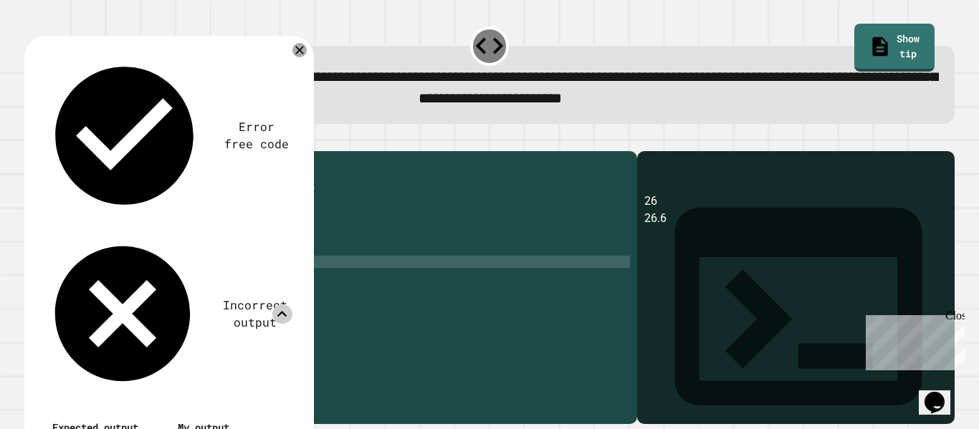
click at [276, 304] on icon at bounding box center [281, 313] width 19 height 19
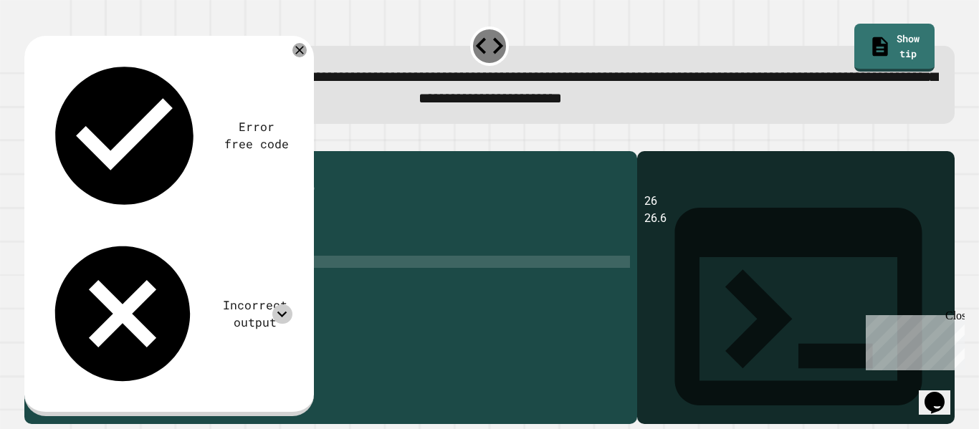
click at [68, 285] on div "public class Main { public static void main ( String [ ] args ) { // Fill in th…" at bounding box center [344, 280] width 570 height 244
click at [149, 279] on div "public class Main { public static void main ( String [ ] args ) { // Fill in th…" at bounding box center [344, 280] width 570 height 244
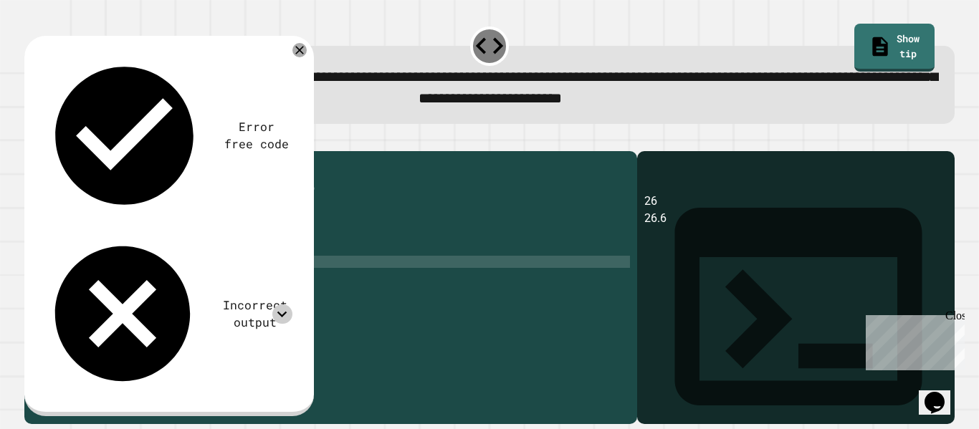
click at [277, 283] on div "public class Main { public static void main ( String [ ] args ) { // Fill in th…" at bounding box center [344, 280] width 570 height 244
click at [269, 307] on div "public class Main { public static void main ( String [ ] args ) { // Fill in th…" at bounding box center [344, 280] width 570 height 244
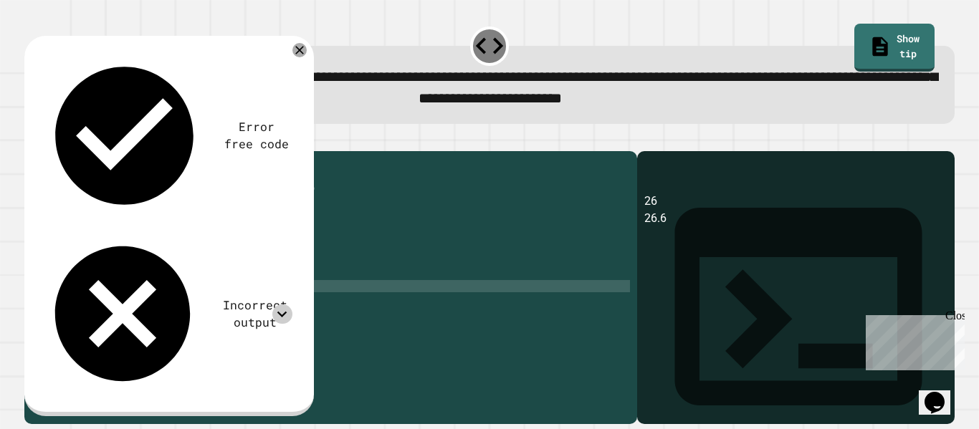
scroll to position [0, 19]
type textarea "**********"
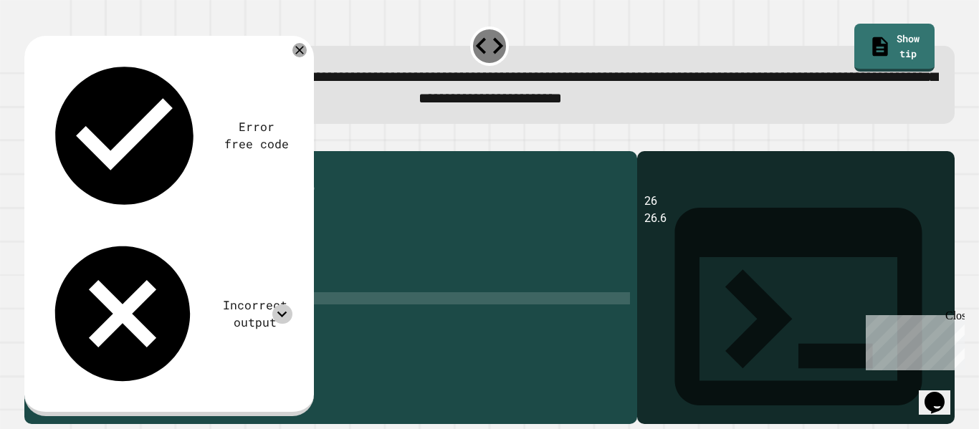
click at [32, 140] on icon "button" at bounding box center [32, 140] width 0 height 0
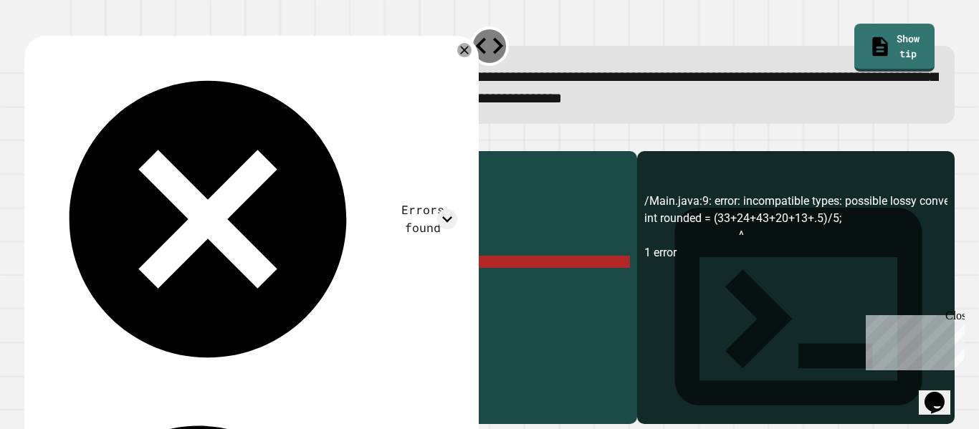
click at [148, 284] on div "public class Main { public static void main ( String [ ] args ) { // Fill in th…" at bounding box center [344, 280] width 570 height 244
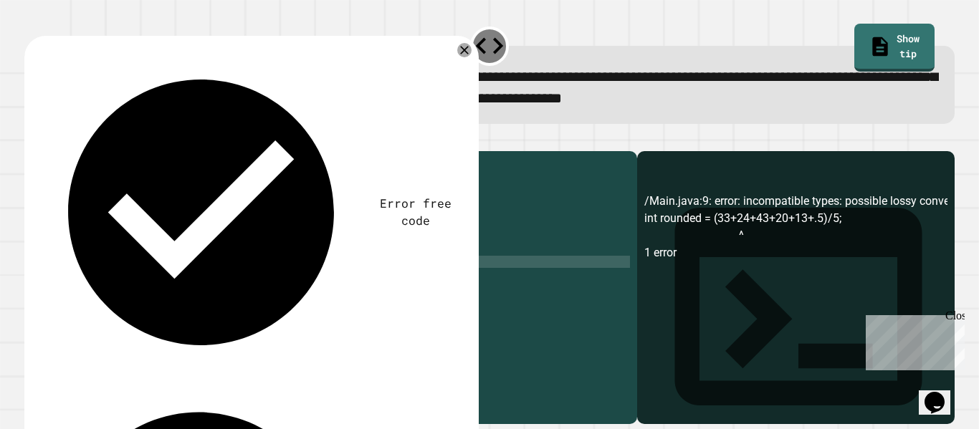
scroll to position [0, 16]
click at [27, 151] on div at bounding box center [489, 142] width 930 height 17
click at [32, 140] on icon "button" at bounding box center [32, 140] width 0 height 0
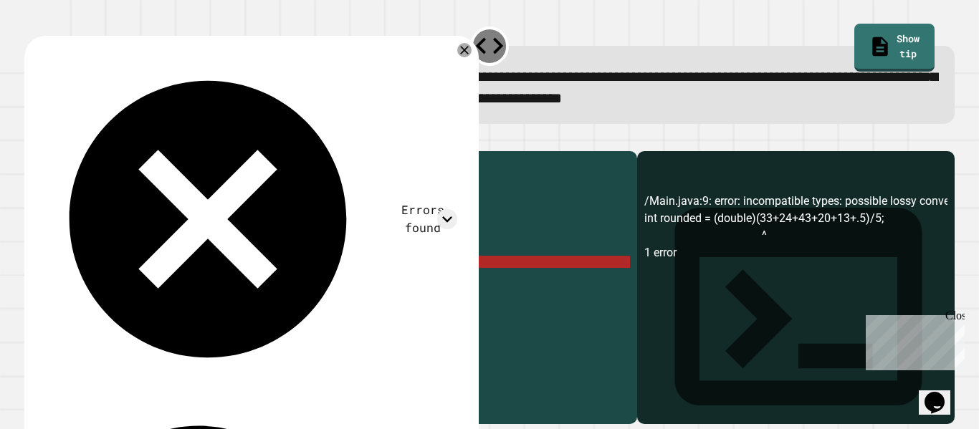
click at [186, 282] on div "public class Main { public static void main ( String [ ] args ) { // Fill in th…" at bounding box center [344, 280] width 570 height 244
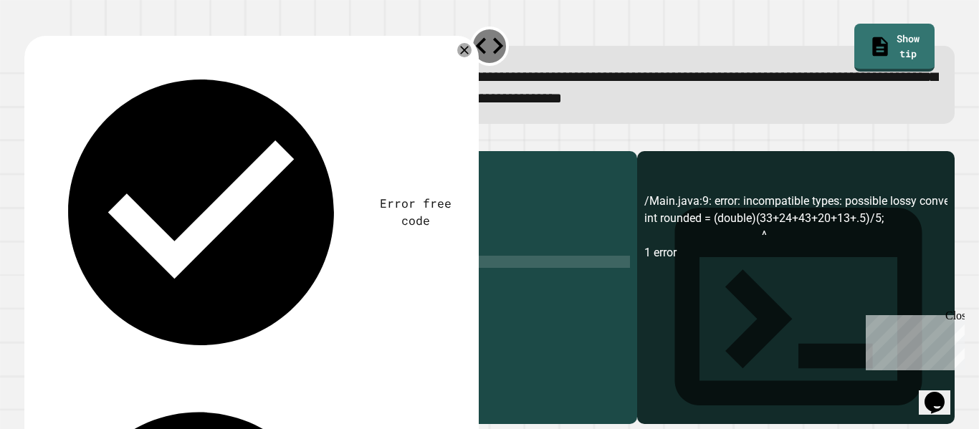
click at [250, 282] on div "public class Main { public static void main ( String [ ] args ) { // Fill in th…" at bounding box center [344, 280] width 570 height 244
click at [32, 140] on button "button" at bounding box center [32, 140] width 0 height 0
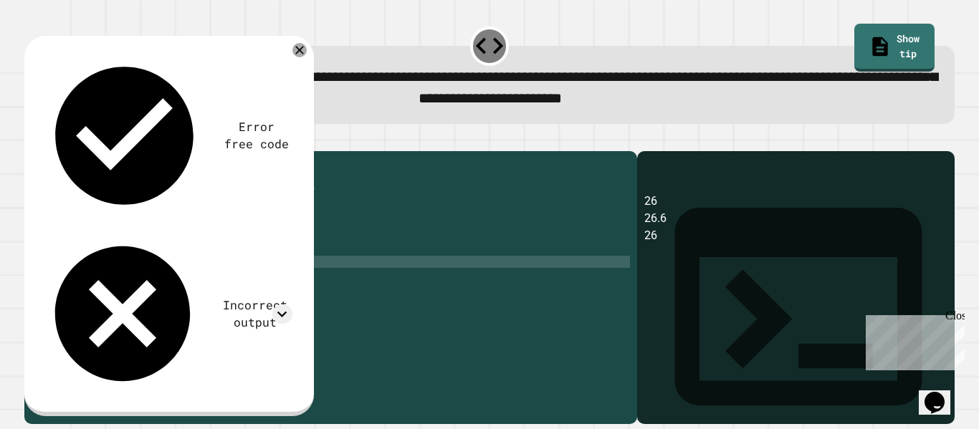
click at [72, 282] on div "public class Main { public static void main ( String [ ] args ) { // Fill in th…" at bounding box center [344, 280] width 570 height 244
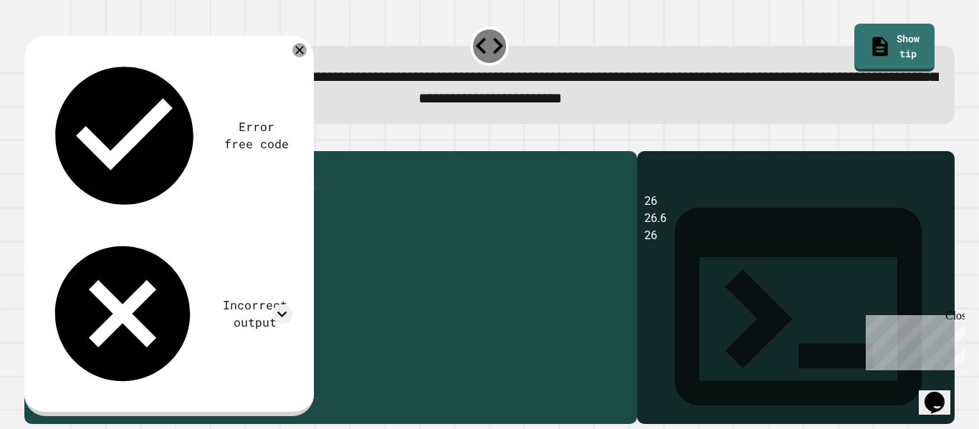
click at [72, 282] on div "public class Main { public static void main ( String [ ] args ) { // Fill in th…" at bounding box center [344, 280] width 570 height 244
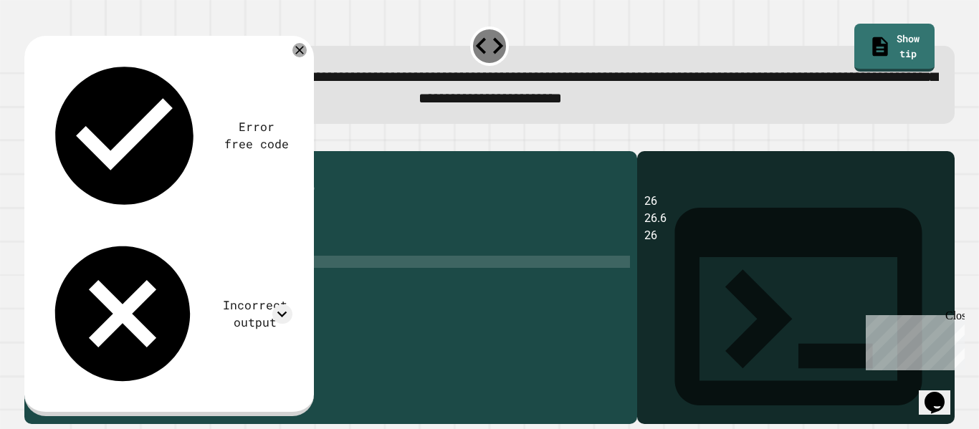
scroll to position [0, 5]
click at [162, 282] on div "public class Main { public static void main ( String [ ] args ) { // Fill in th…" at bounding box center [344, 280] width 570 height 244
click at [275, 279] on div "public class Main { public static void main ( String [ ] args ) { // Fill in th…" at bounding box center [344, 280] width 570 height 244
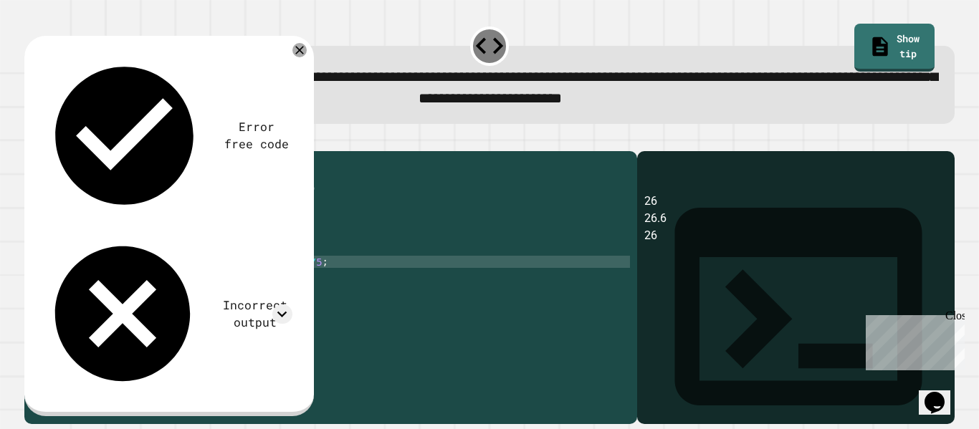
click at [32, 140] on icon "button" at bounding box center [32, 140] width 0 height 0
click at [218, 297] on div "Incorrect output" at bounding box center [255, 314] width 75 height 35
click at [277, 304] on icon at bounding box center [281, 313] width 19 height 19
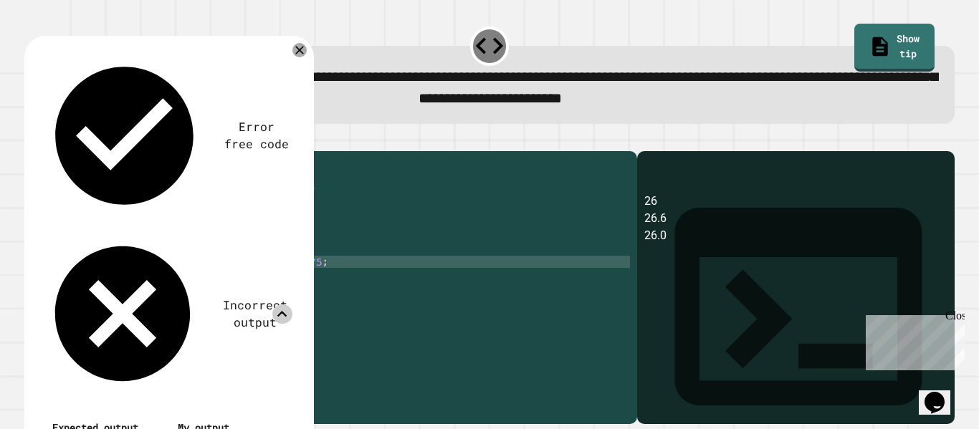
click at [277, 304] on icon at bounding box center [281, 313] width 19 height 19
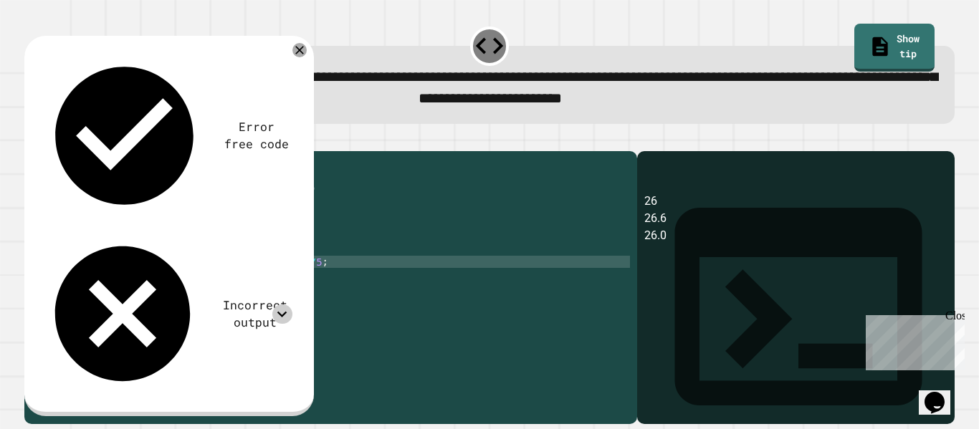
click at [292, 281] on div "public class Main { public static void main ( String [ ] args ) { // Fill in th…" at bounding box center [344, 280] width 570 height 244
click at [32, 140] on icon "button" at bounding box center [32, 140] width 0 height 0
click at [279, 311] on icon at bounding box center [282, 314] width 10 height 6
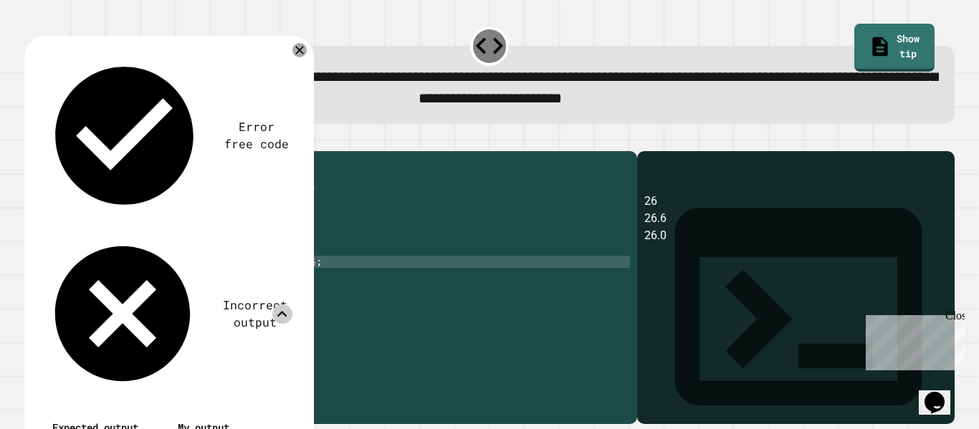
click at [279, 311] on icon at bounding box center [282, 314] width 10 height 6
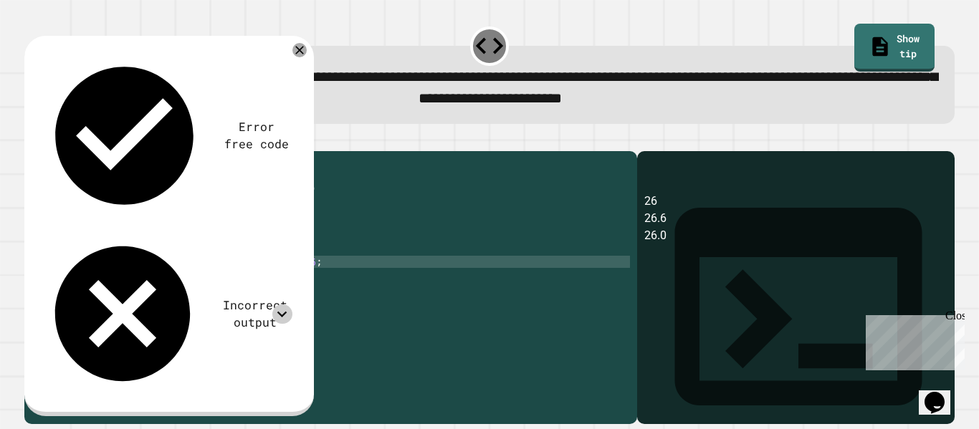
click at [289, 280] on div "public class Main { public static void main ( String [ ] args ) { // Fill in th…" at bounding box center [344, 280] width 570 height 244
click at [288, 282] on div "public class Main { public static void main ( String [ ] args ) { // Fill in th…" at bounding box center [344, 280] width 570 height 244
drag, startPoint x: 327, startPoint y: 284, endPoint x: 168, endPoint y: 282, distance: 159.1
click at [168, 282] on div "public class Main { public static void main ( String [ ] args ) { // Fill in th…" at bounding box center [344, 280] width 570 height 244
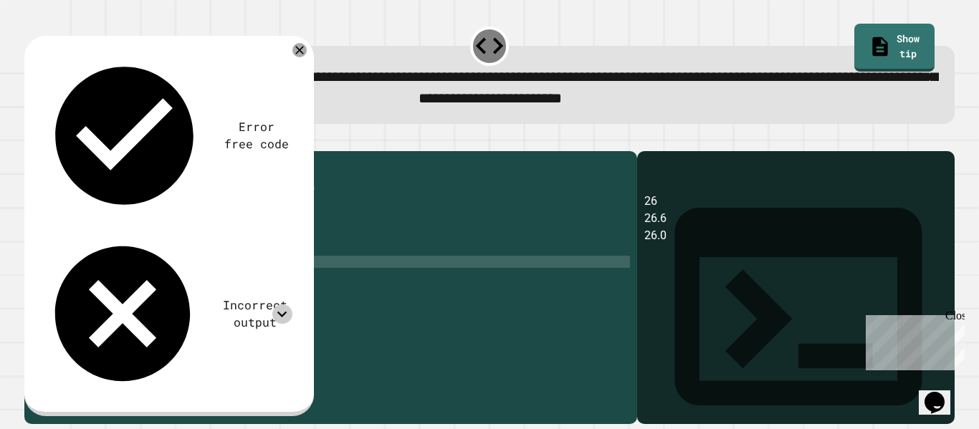
click at [84, 280] on div "public class Main { public static void main ( String [ ] args ) { // Fill in th…" at bounding box center [344, 280] width 570 height 244
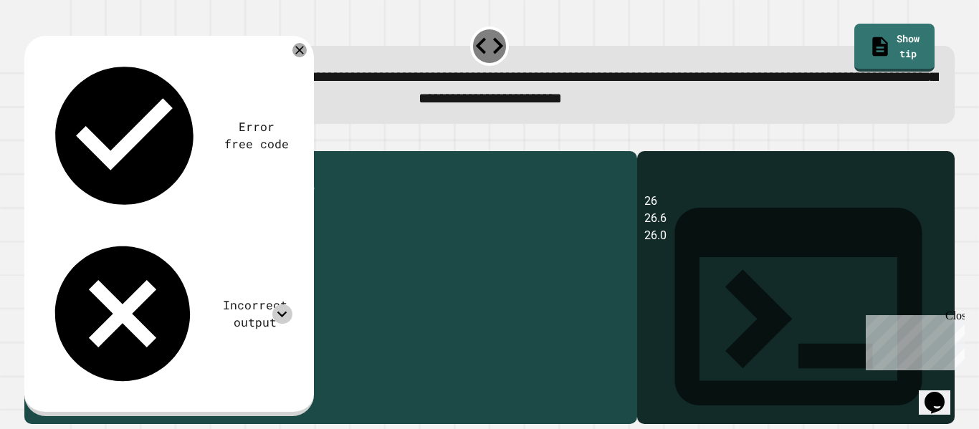
click at [84, 280] on div "public class Main { public static void main ( String [ ] args ) { // Fill in th…" at bounding box center [344, 280] width 570 height 244
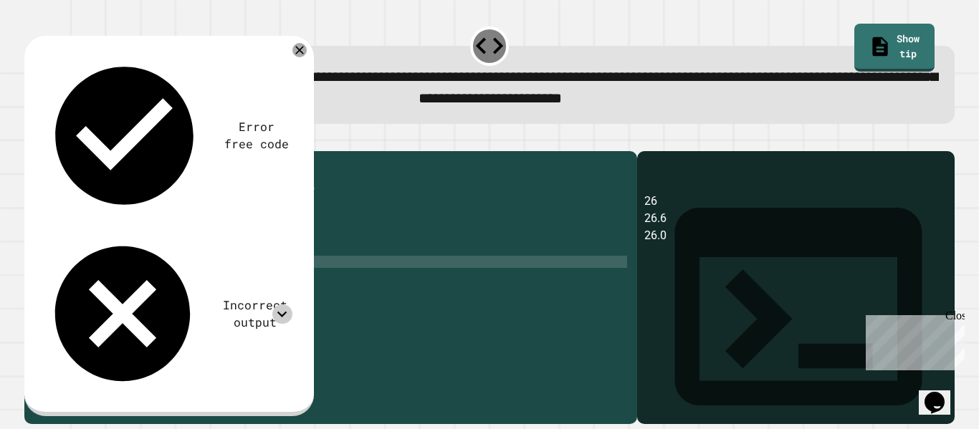
click at [85, 275] on div "public class Main { public static void main ( String [ ] args ) { // Fill in th…" at bounding box center [344, 280] width 570 height 244
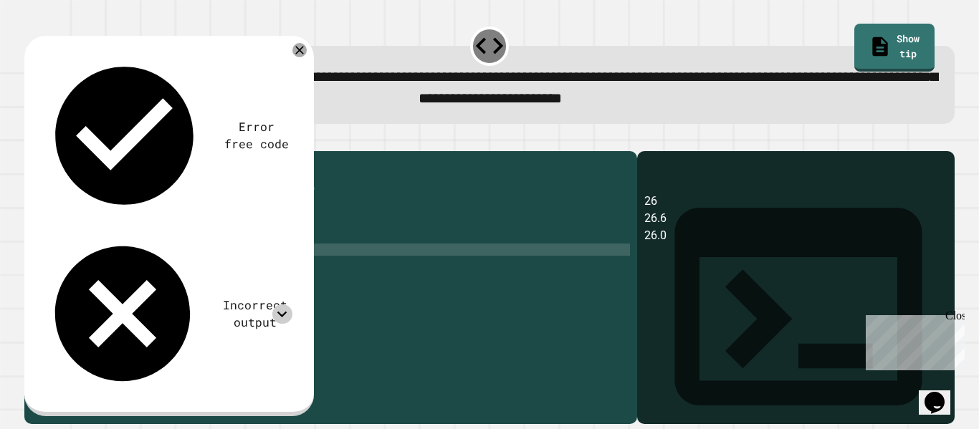
click at [85, 282] on div "public class Main { public static void main ( String [ ] args ) { // Fill in th…" at bounding box center [344, 280] width 570 height 244
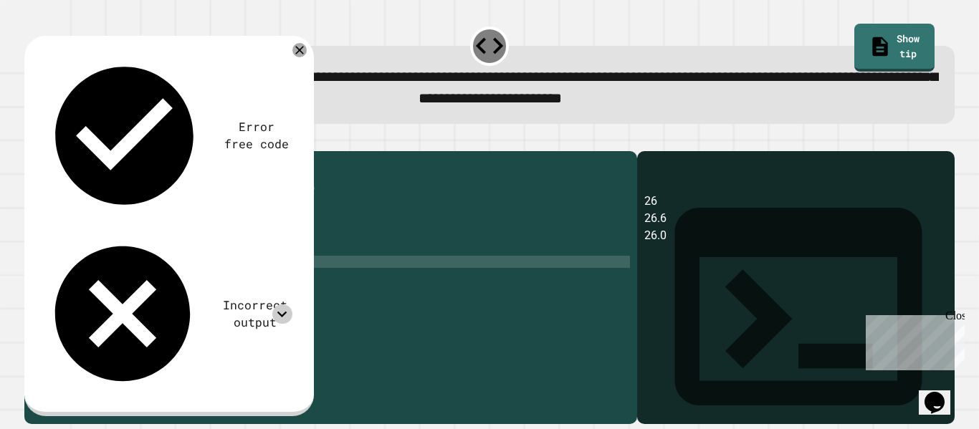
click at [85, 282] on div "public class Main { public static void main ( String [ ] args ) { // Fill in th…" at bounding box center [344, 280] width 570 height 244
click at [180, 284] on div "public class Main { public static void main ( String [ ] args ) { // Fill in th…" at bounding box center [344, 280] width 570 height 244
click at [77, 283] on div "public class Main { public static void main ( String [ ] args ) { // Fill in th…" at bounding box center [344, 280] width 570 height 244
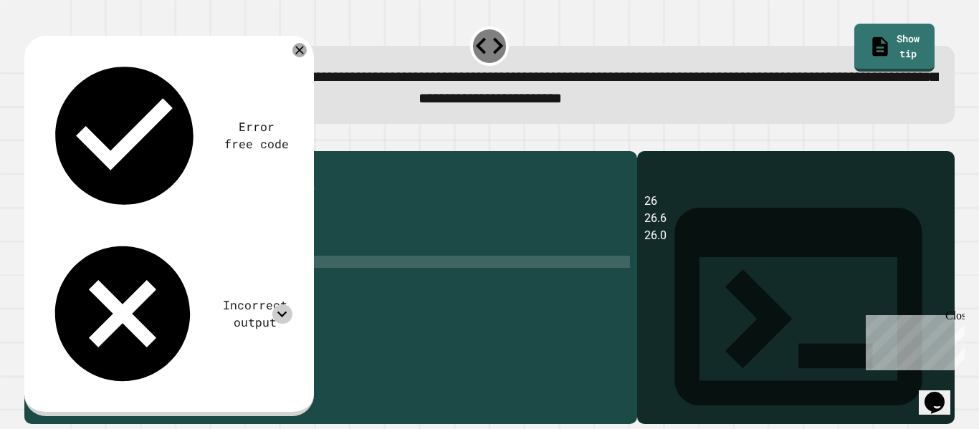
click at [77, 283] on div "public class Main { public static void main ( String [ ] args ) { // Fill in th…" at bounding box center [344, 280] width 570 height 244
click at [163, 279] on div "public class Main { public static void main ( String [ ] args ) { // Fill in th…" at bounding box center [344, 280] width 570 height 244
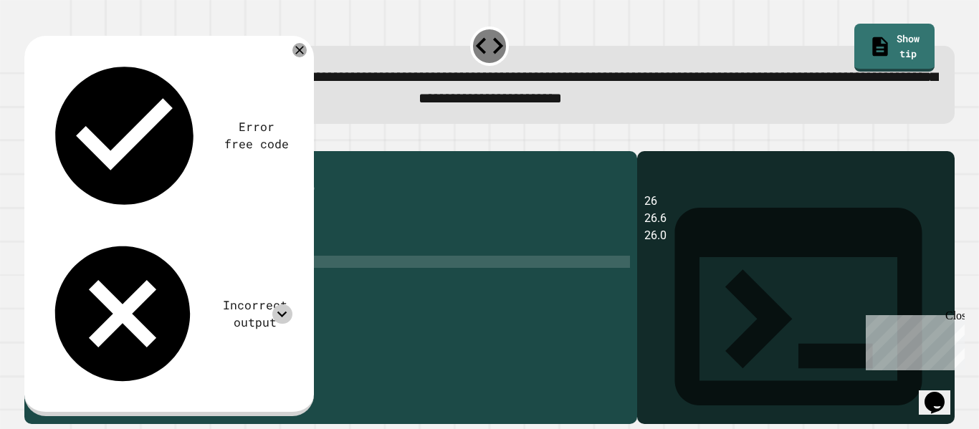
scroll to position [0, 14]
click at [284, 284] on div "public class Main { public static void main ( String [ ] args ) { // Fill in th…" at bounding box center [344, 280] width 570 height 244
type textarea "**********"
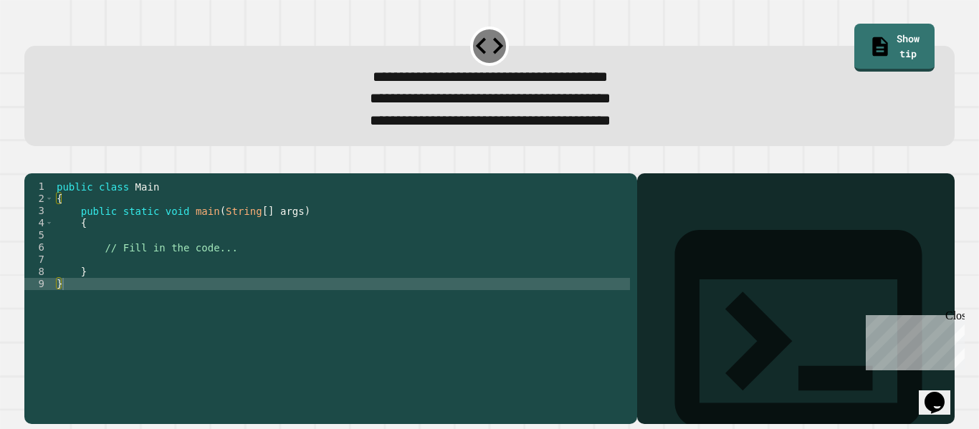
click at [135, 281] on div "public class Main { public static void main ( String [ ] args ) { // Fill in th…" at bounding box center [342, 296] width 576 height 231
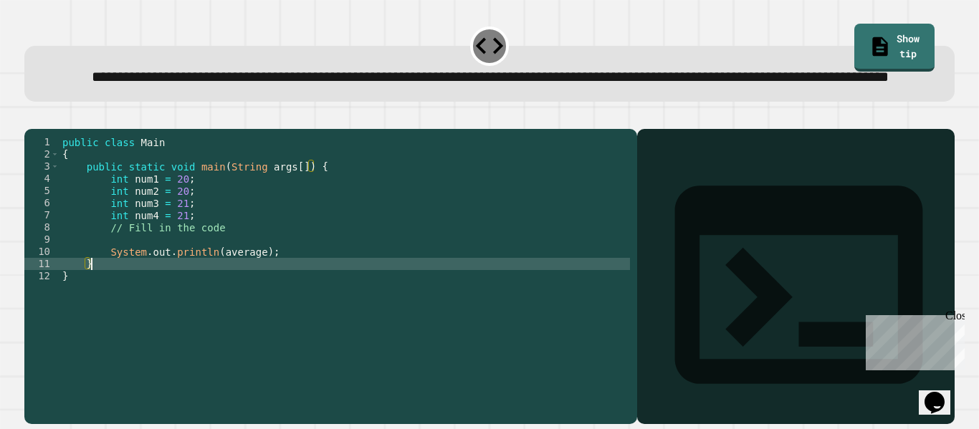
click at [218, 304] on div "public class Main { public static void main ( String args [ ]) { int num1 = 20 …" at bounding box center [344, 258] width 570 height 244
click at [292, 299] on div "public class Main { public static void main ( String args [ ]) { int num1 = 20 …" at bounding box center [344, 258] width 570 height 244
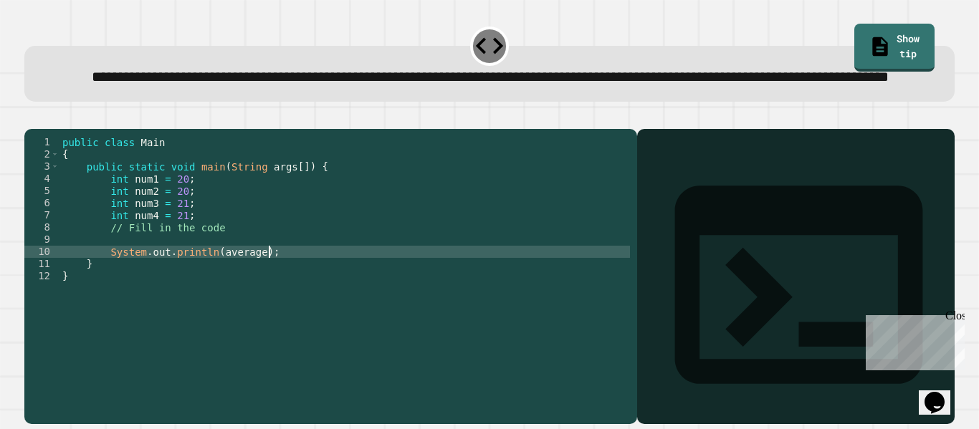
click at [216, 276] on div "public class Main { public static void main ( String args [ ]) { int num1 = 20 …" at bounding box center [344, 258] width 570 height 244
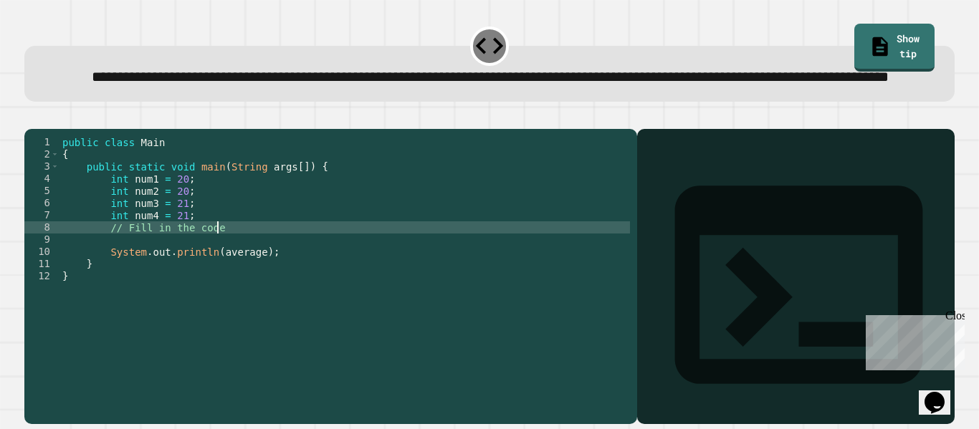
type textarea "**********"
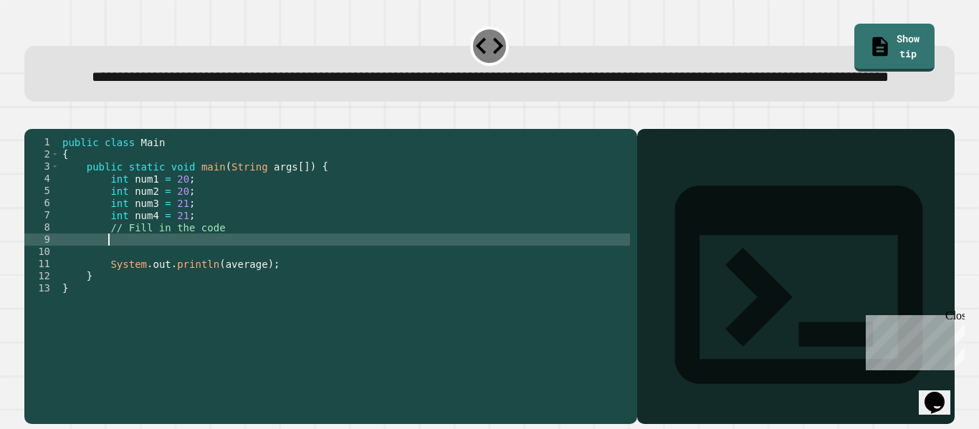
type textarea "*"
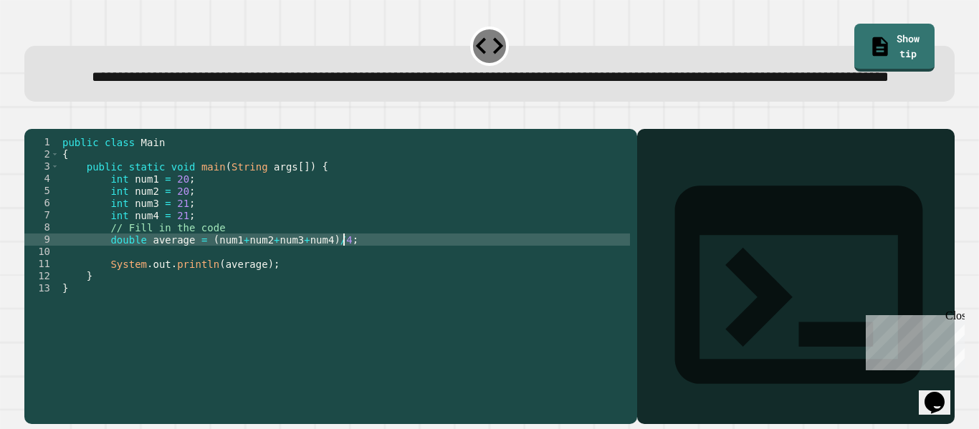
click at [32, 117] on icon "button" at bounding box center [32, 117] width 0 height 0
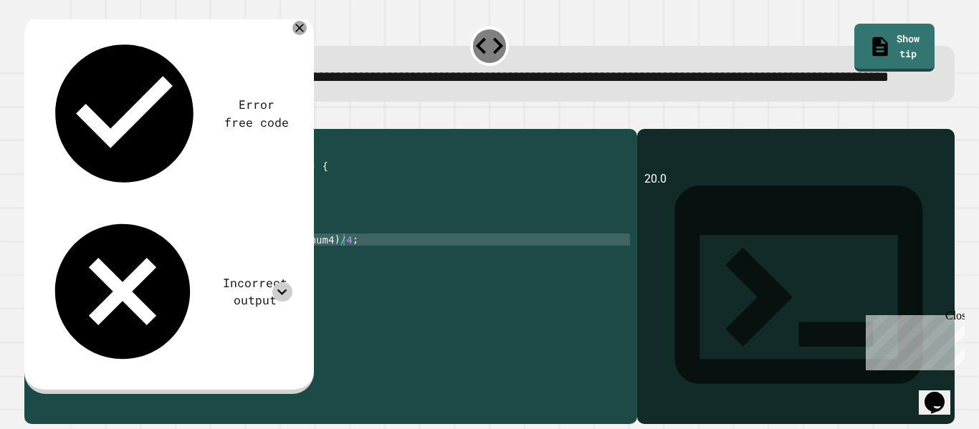
click at [282, 282] on icon at bounding box center [281, 291] width 19 height 19
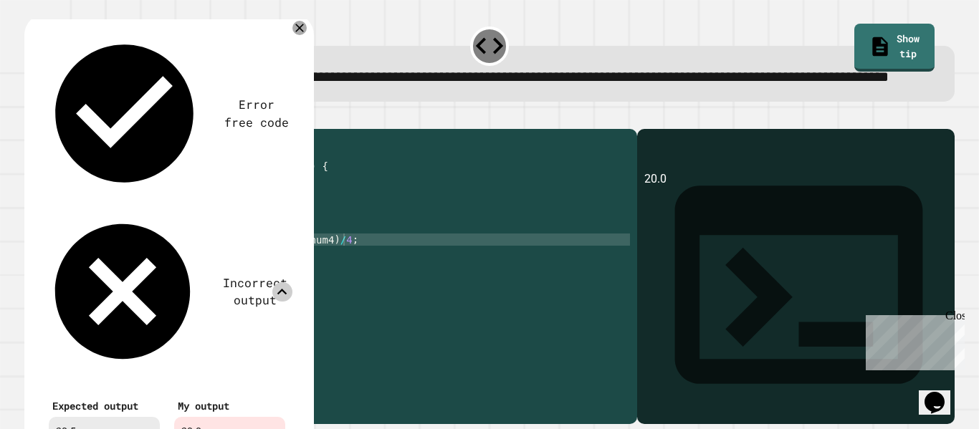
click at [290, 58] on div "Error free code" at bounding box center [167, 113] width 251 height 165
click at [290, 52] on div "Error free code 20.0 Incorrect output Expected output 20.5 My output 20.0" at bounding box center [166, 242] width 265 height 436
click at [291, 61] on div "Error free code" at bounding box center [167, 113] width 251 height 165
click at [322, 286] on div "public class Main { public static void main ( String args [ ]) { int num1 = 20 …" at bounding box center [344, 258] width 570 height 244
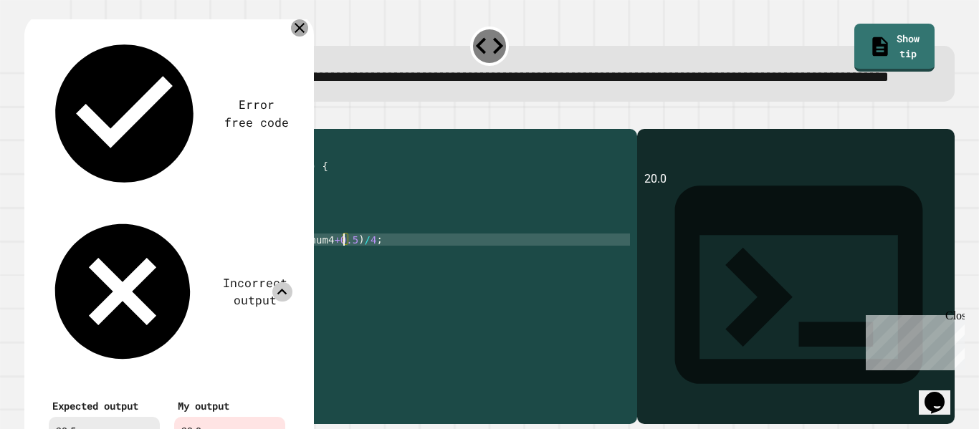
click at [299, 37] on icon at bounding box center [299, 27] width 17 height 17
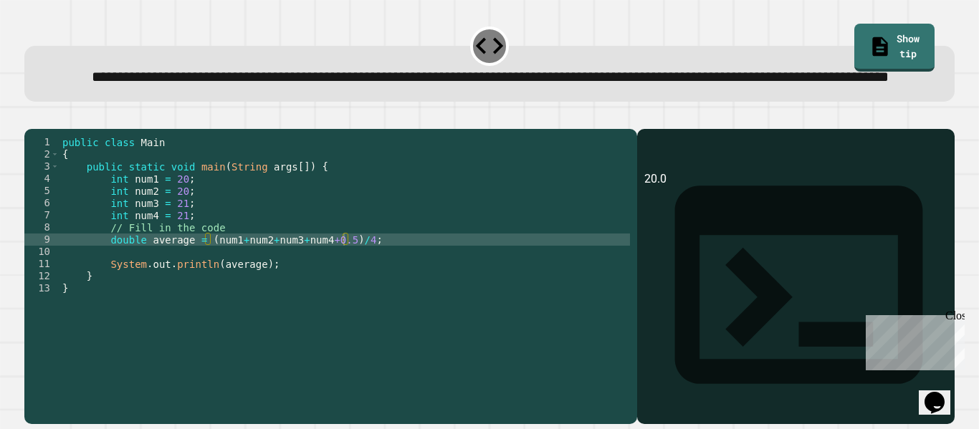
click at [32, 117] on icon "button" at bounding box center [32, 117] width 0 height 0
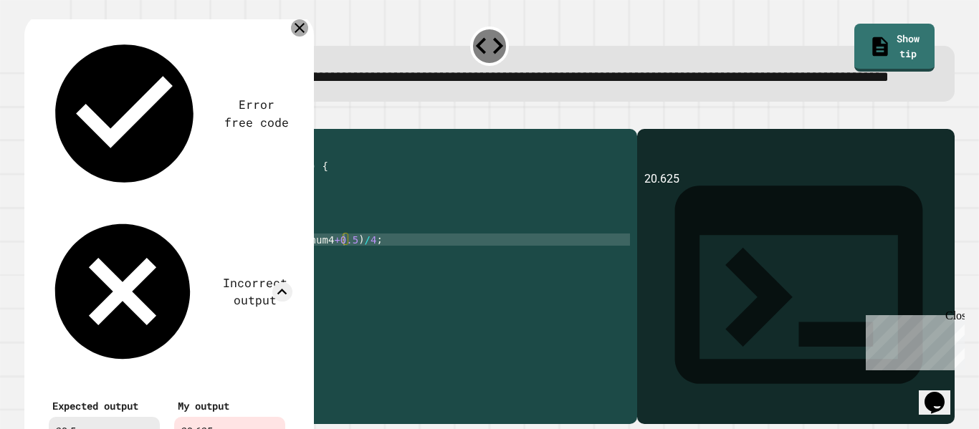
click at [300, 33] on icon at bounding box center [299, 28] width 10 height 10
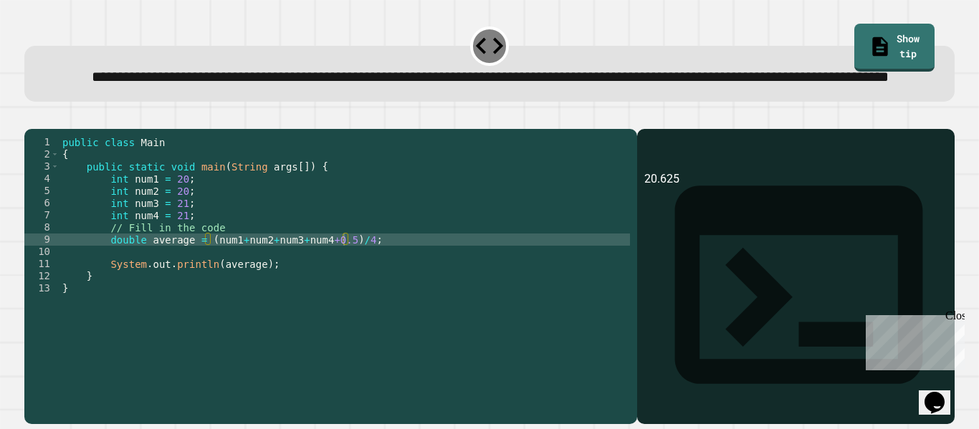
click at [360, 282] on div "public class Main { public static void main ( String args [ ]) { int num1 = 20 …" at bounding box center [344, 258] width 570 height 244
drag, startPoint x: 320, startPoint y: 282, endPoint x: 357, endPoint y: 287, distance: 38.3
click at [357, 287] on div "public class Main { public static void main ( String args [ ]) { int num1 = 20 …" at bounding box center [344, 258] width 570 height 244
click at [359, 286] on div "public class Main { public static void main ( String args [ ]) { int num1 = 20 …" at bounding box center [344, 258] width 570 height 244
click at [316, 286] on div "public class Main { public static void main ( String args [ ]) { int num1 = 20 …" at bounding box center [344, 258] width 570 height 244
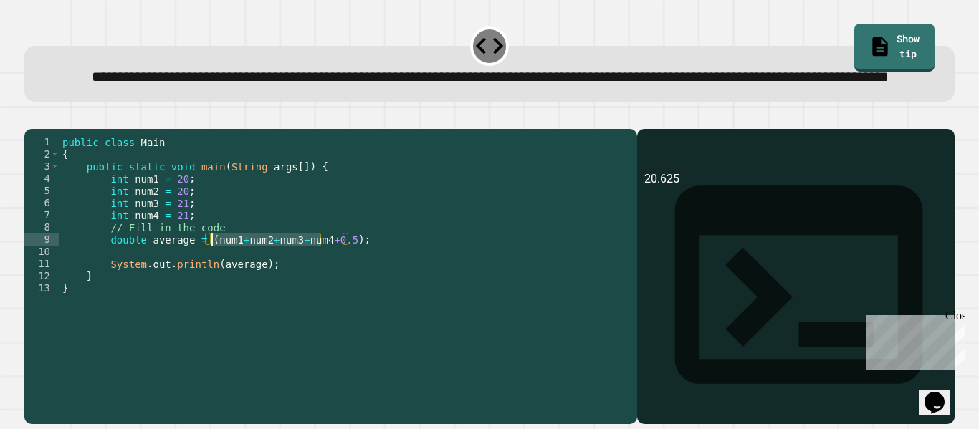
drag, startPoint x: 320, startPoint y: 285, endPoint x: 211, endPoint y: 284, distance: 108.2
click at [211, 284] on div "public class Main { public static void main ( String args [ ]) { int num1 = 20 …" at bounding box center [344, 258] width 570 height 244
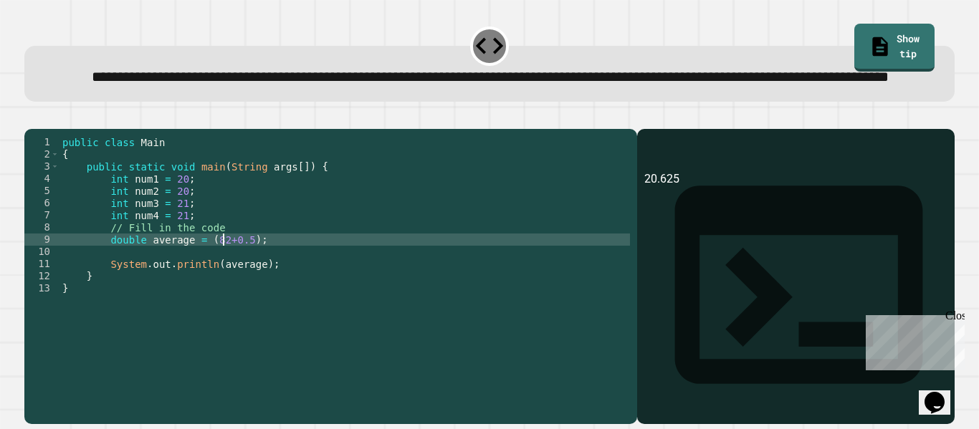
scroll to position [0, 21]
click at [260, 282] on div "public class Main { public static void main ( String args [ ]) { int num1 = 20 …" at bounding box center [344, 258] width 570 height 244
click at [253, 284] on div "public class Main { public static void main ( String args [ ]) { int num1 = 20 …" at bounding box center [344, 258] width 570 height 244
type textarea "**********"
